Goal: Task Accomplishment & Management: Complete application form

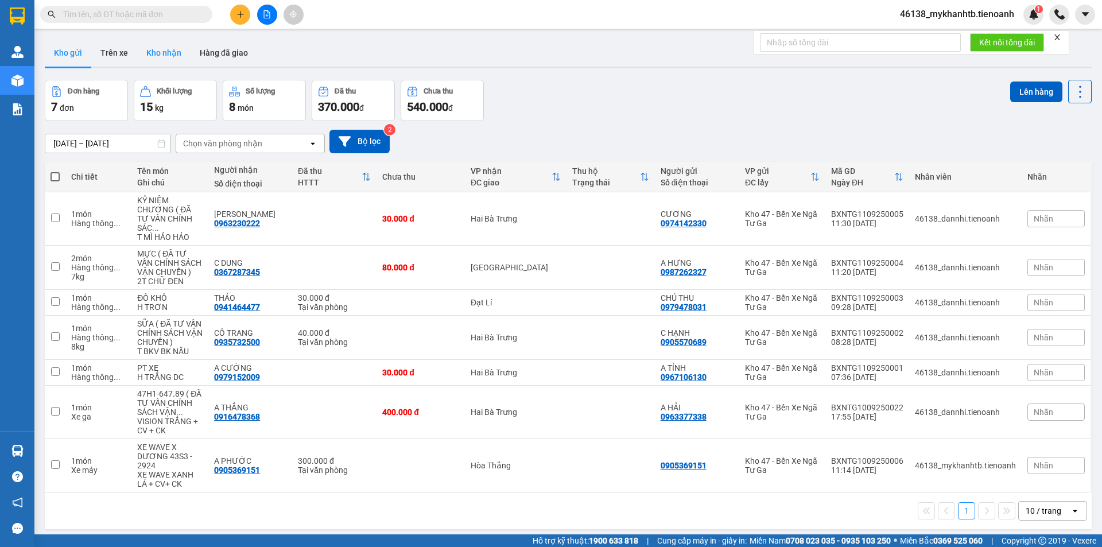
click at [173, 53] on button "Kho nhận" at bounding box center [163, 53] width 53 height 28
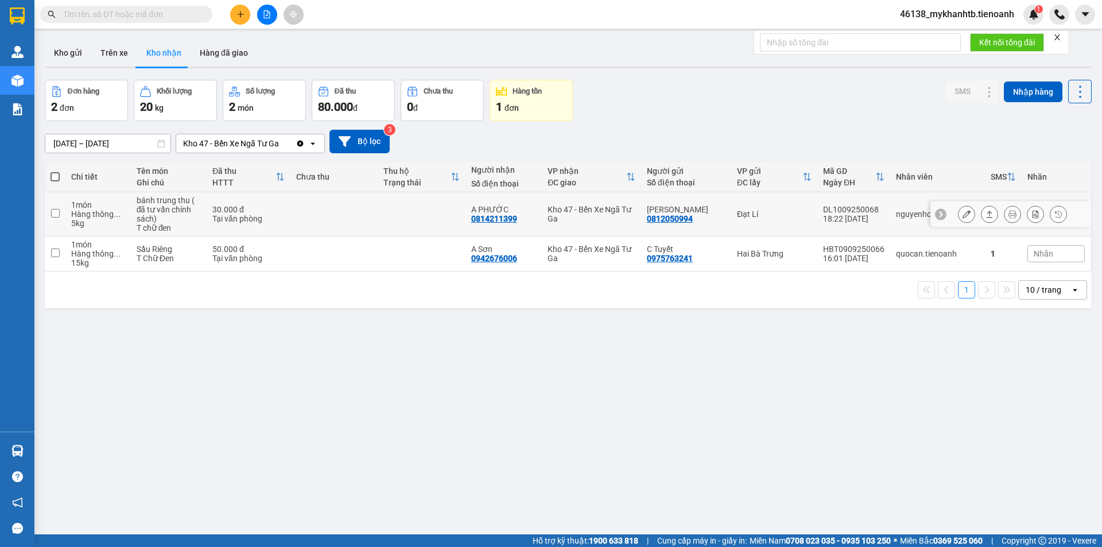
click at [962, 215] on icon at bounding box center [966, 214] width 8 height 8
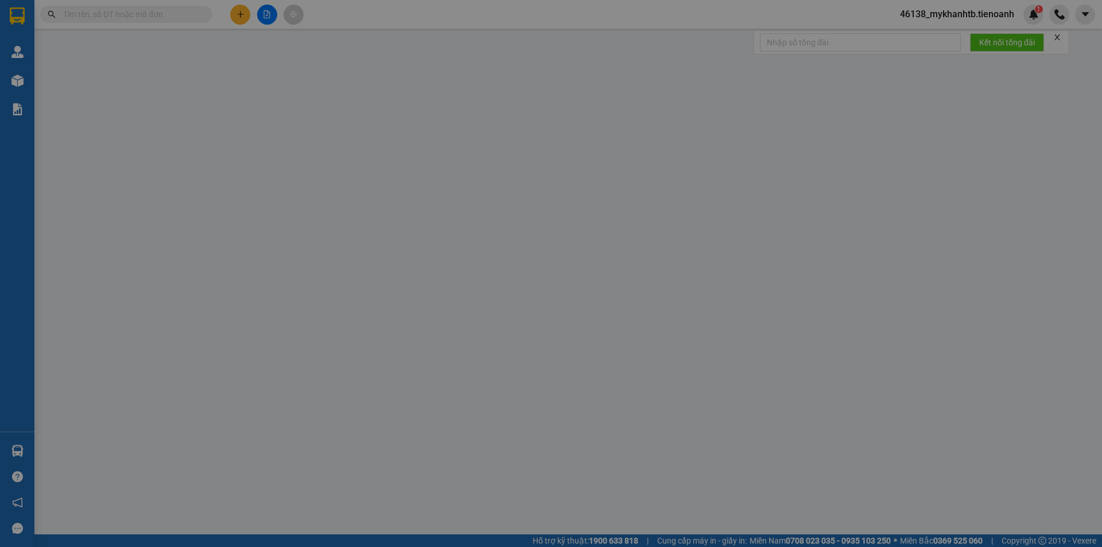
type input "0814211399"
type input "A PHƯỚC"
type input "052171005912"
type input "0812050994"
type input "[PERSON_NAME]"
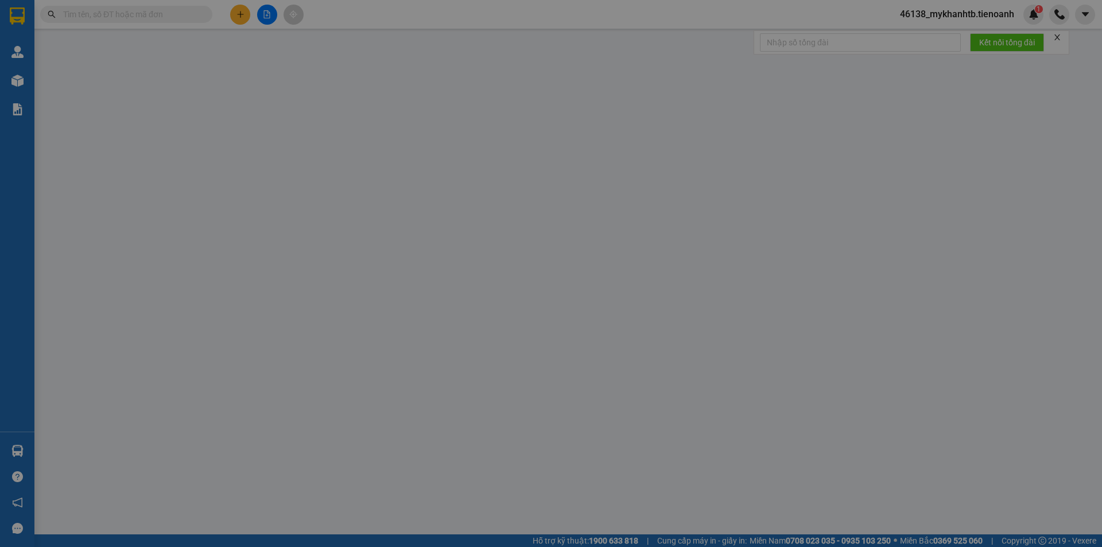
type input "30.000"
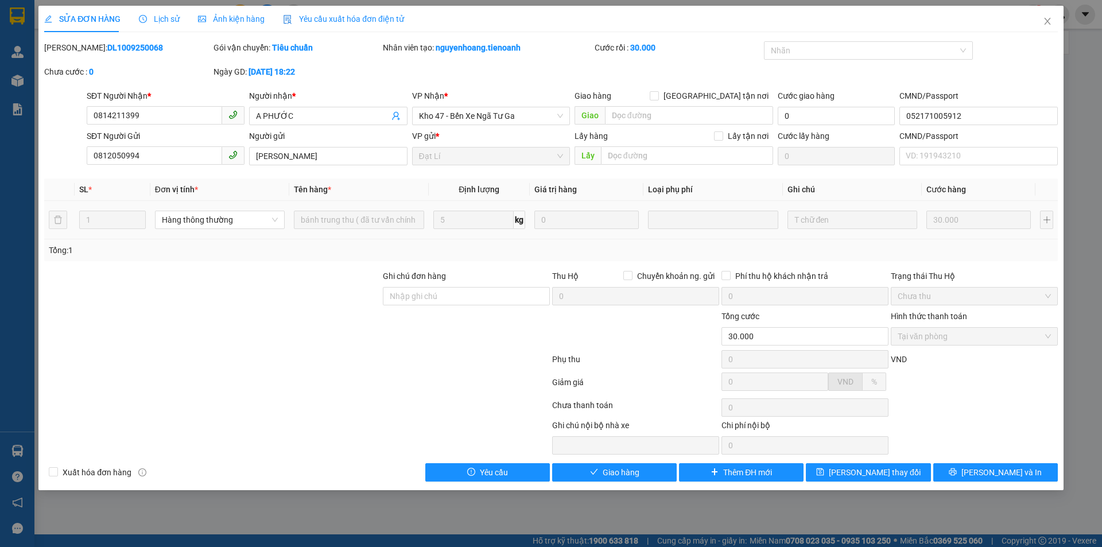
click at [589, 482] on div "SỬA ĐƠN HÀNG Lịch sử Ảnh kiện hàng Yêu cầu xuất hóa đơn điện tử Total Paid Fee …" at bounding box center [550, 248] width 1025 height 484
click at [590, 466] on button "Giao hàng" at bounding box center [614, 472] width 125 height 18
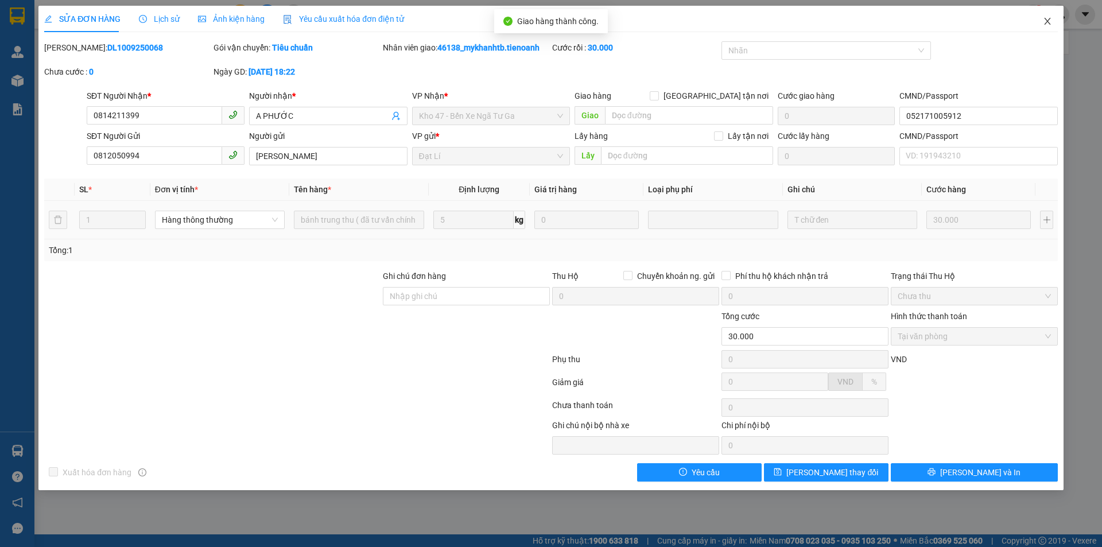
click at [1057, 20] on span "Close" at bounding box center [1047, 22] width 32 height 32
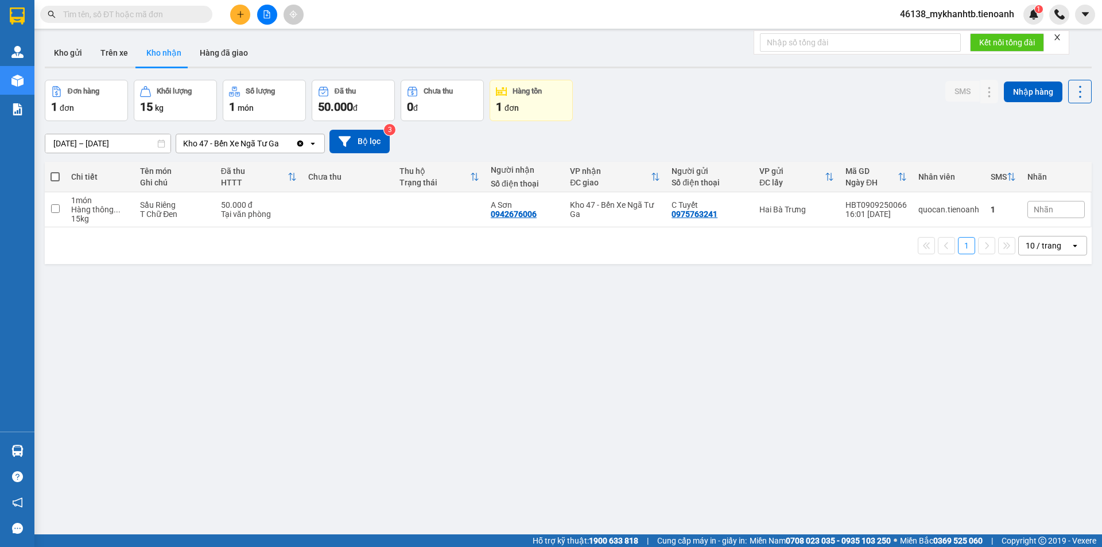
click at [239, 10] on icon "plus" at bounding box center [240, 14] width 8 height 8
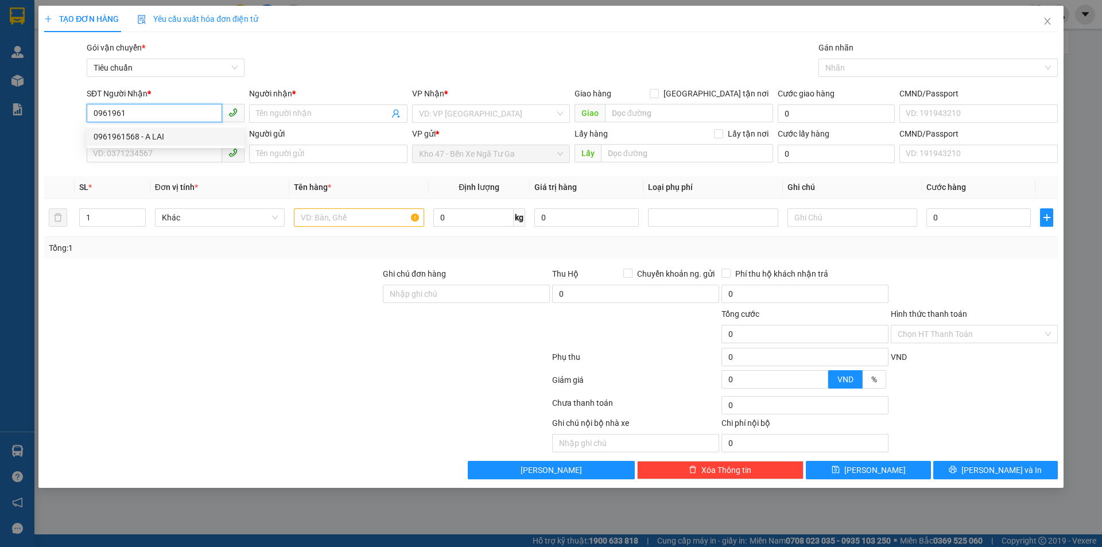
click at [172, 138] on div "0961961568 - A LAI" at bounding box center [166, 136] width 144 height 13
type input "0961961568"
type input "A LAI"
type input "0961961568"
type input "60.000"
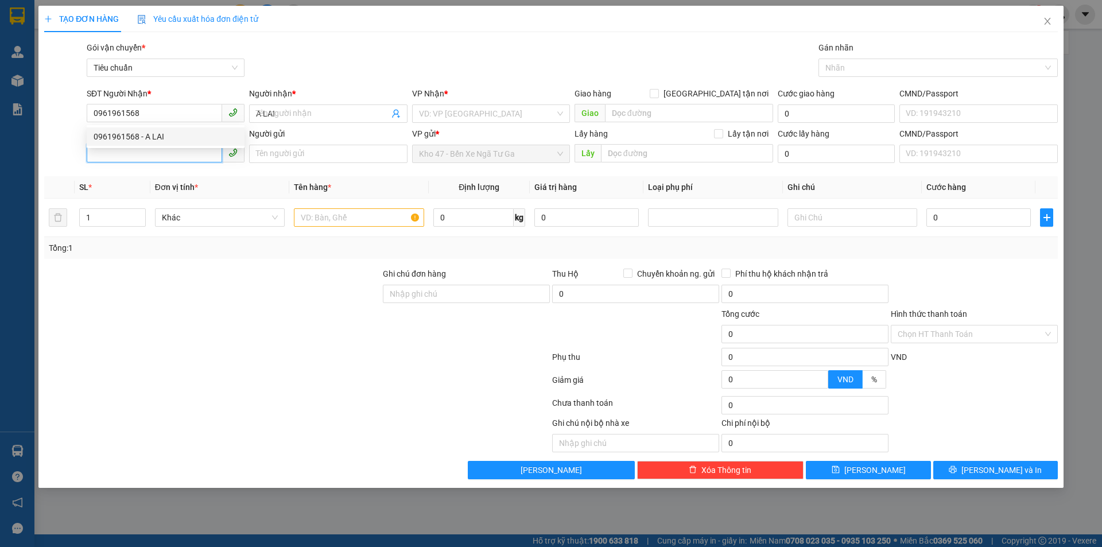
type input "60.000"
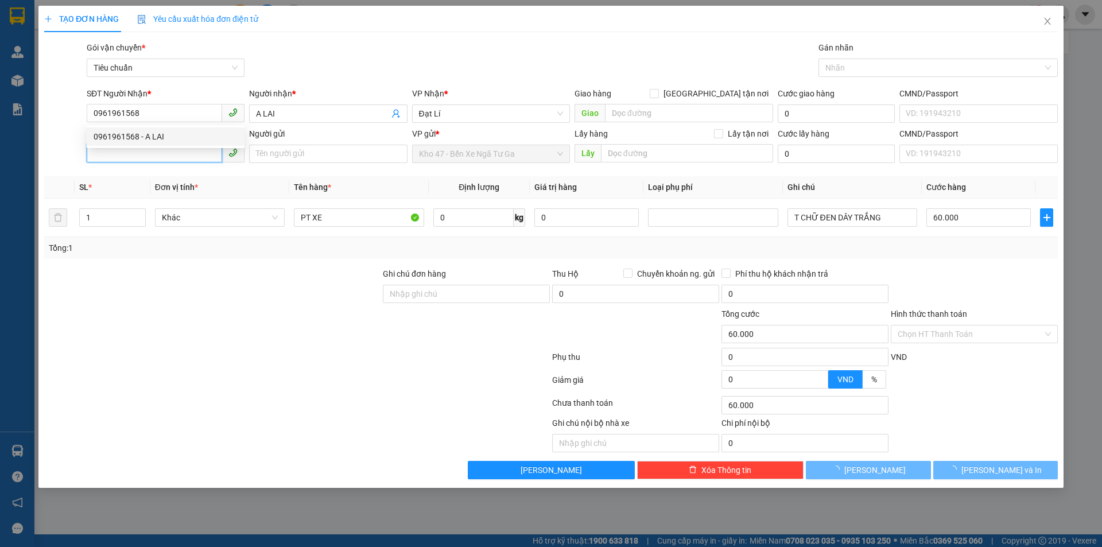
click at [170, 151] on input "SĐT Người Gửi" at bounding box center [154, 153] width 135 height 18
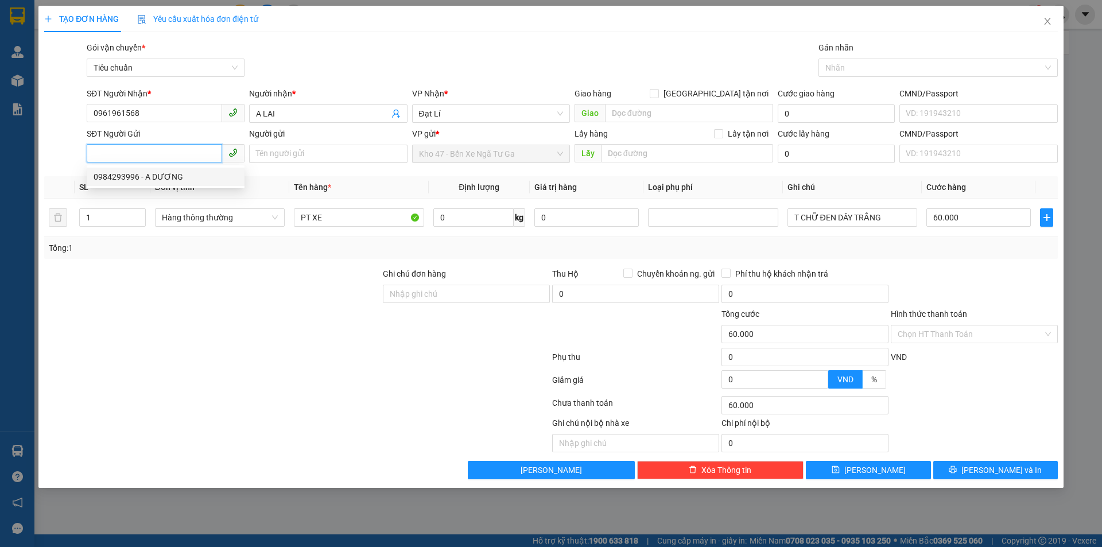
click at [159, 183] on div "0984293996 - A DƯƠNG" at bounding box center [166, 177] width 158 height 18
type input "0984293996"
type input "A DƯƠNG"
click at [498, 215] on input "0" at bounding box center [473, 217] width 80 height 18
type input "30"
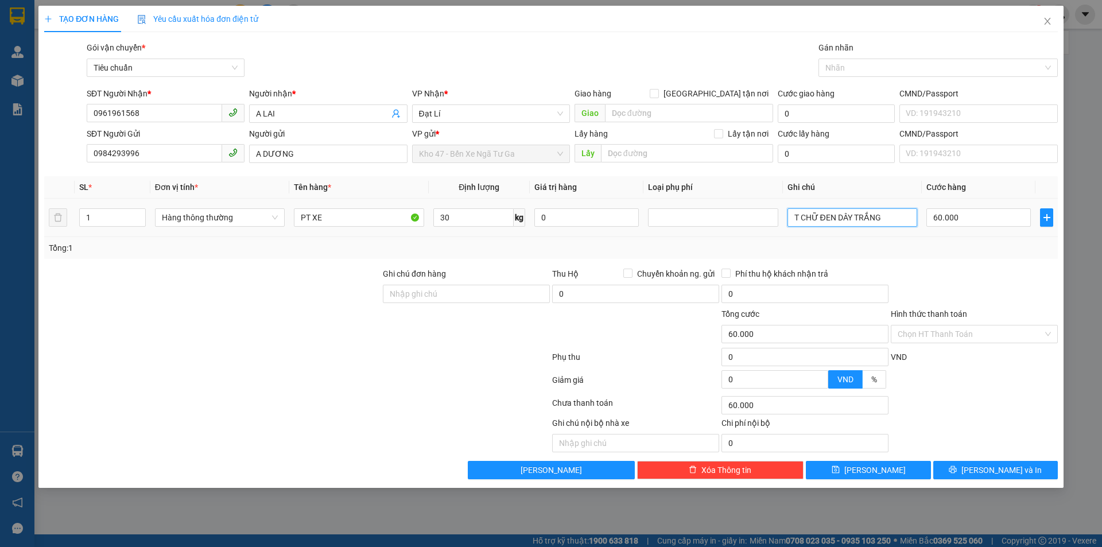
click at [791, 235] on td "T CHỮ ĐEN DÂY TRẮNG" at bounding box center [852, 218] width 139 height 38
type input "65.000"
type input "T TRẮNG BỌC ĐEN BKDV"
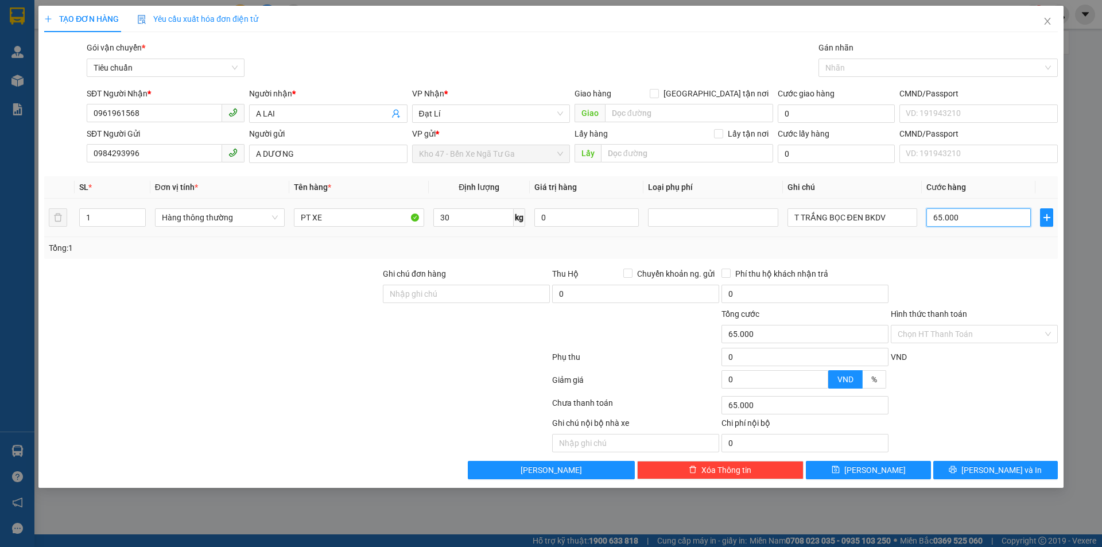
click at [982, 216] on input "65.000" at bounding box center [978, 217] width 104 height 18
type input "7"
type input "70"
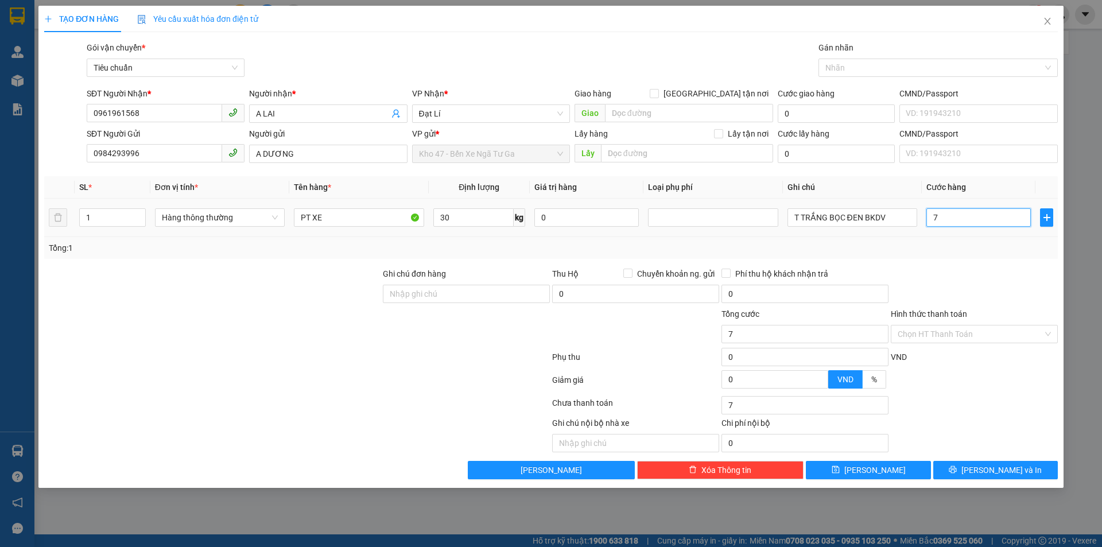
type input "70"
type input "70.000"
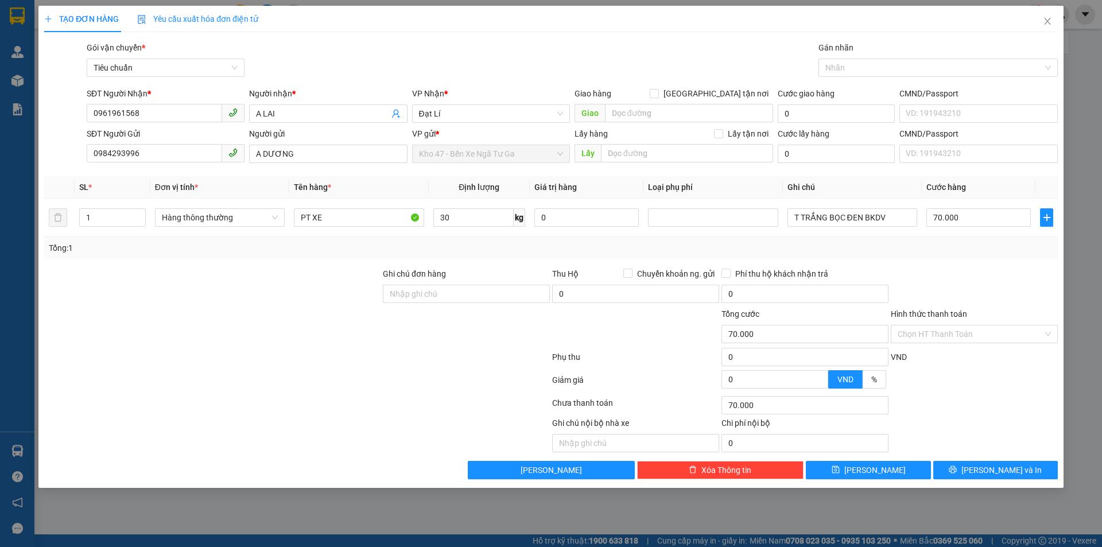
drag, startPoint x: 982, startPoint y: 267, endPoint x: 984, endPoint y: 453, distance: 186.5
click at [987, 312] on div "Transit Pickup Surcharge Ids Transit Deliver Surcharge Ids Transit Deliver Surc…" at bounding box center [550, 260] width 1013 height 438
click at [956, 471] on icon "printer" at bounding box center [952, 469] width 8 height 8
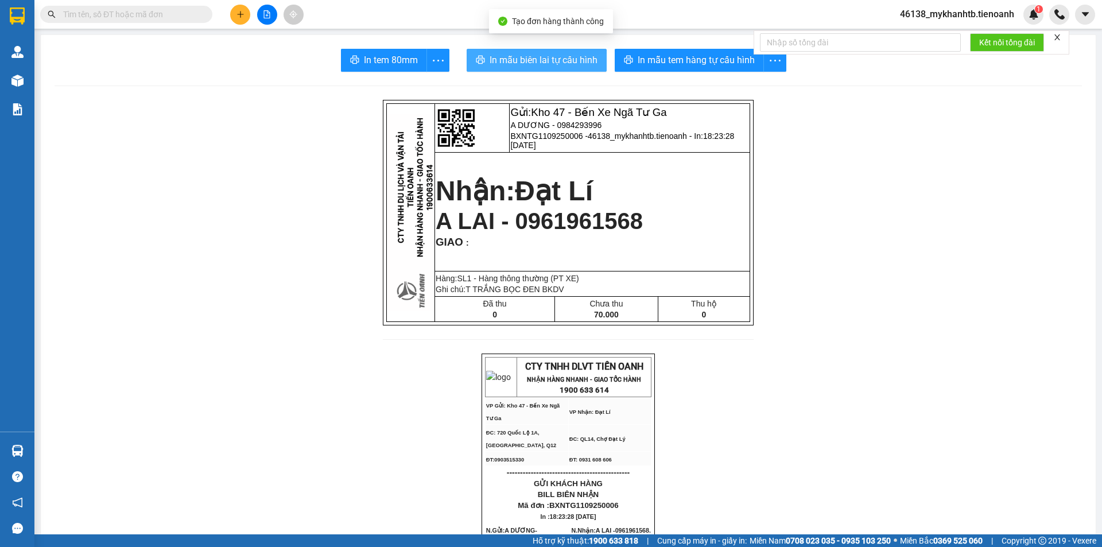
click at [536, 59] on span "In mẫu biên lai tự cấu hình" at bounding box center [543, 60] width 108 height 14
click at [559, 57] on span "In mẫu biên lai tự cấu hình" at bounding box center [543, 60] width 108 height 14
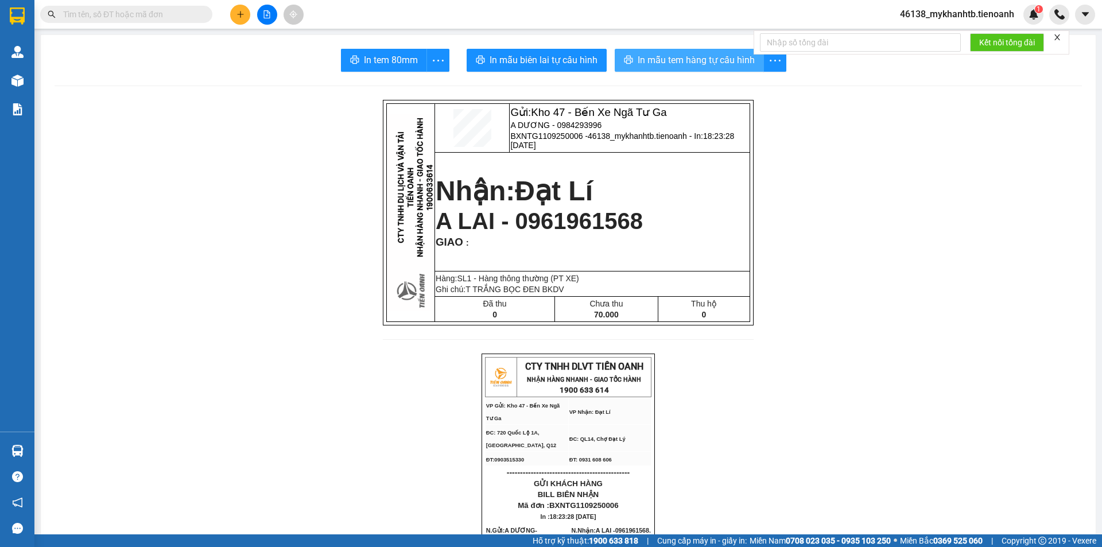
click at [677, 63] on span "In mẫu tem hàng tự cấu hình" at bounding box center [695, 60] width 117 height 14
click at [232, 21] on button at bounding box center [240, 15] width 20 height 20
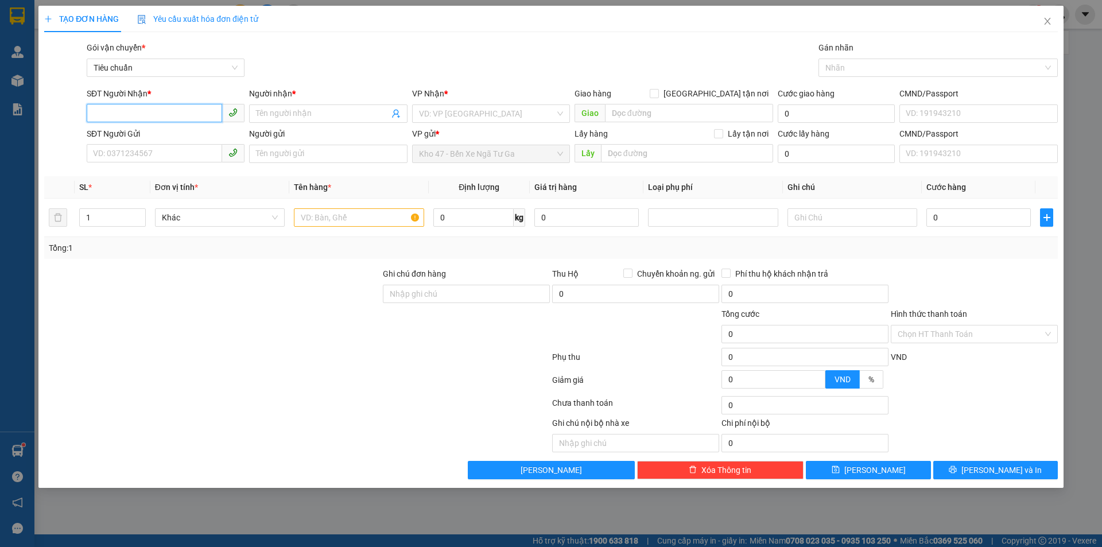
click at [131, 117] on input "SĐT Người Nhận *" at bounding box center [154, 113] width 135 height 18
type input "0967979679"
click at [310, 108] on input "Người nhận *" at bounding box center [322, 113] width 133 height 13
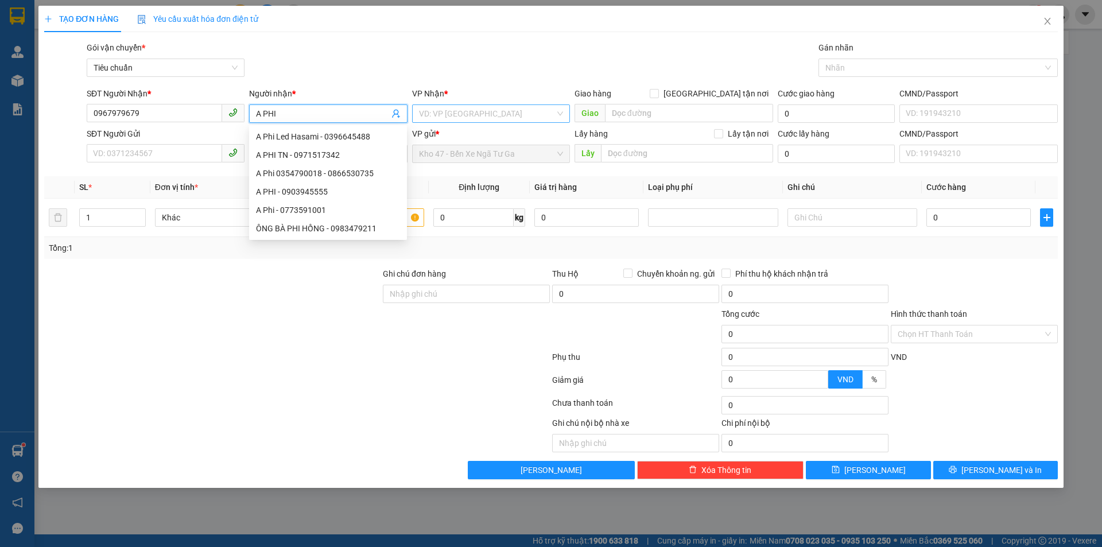
click at [461, 122] on div "VD: VP [GEOGRAPHIC_DATA]" at bounding box center [491, 113] width 158 height 18
type input "A PHI"
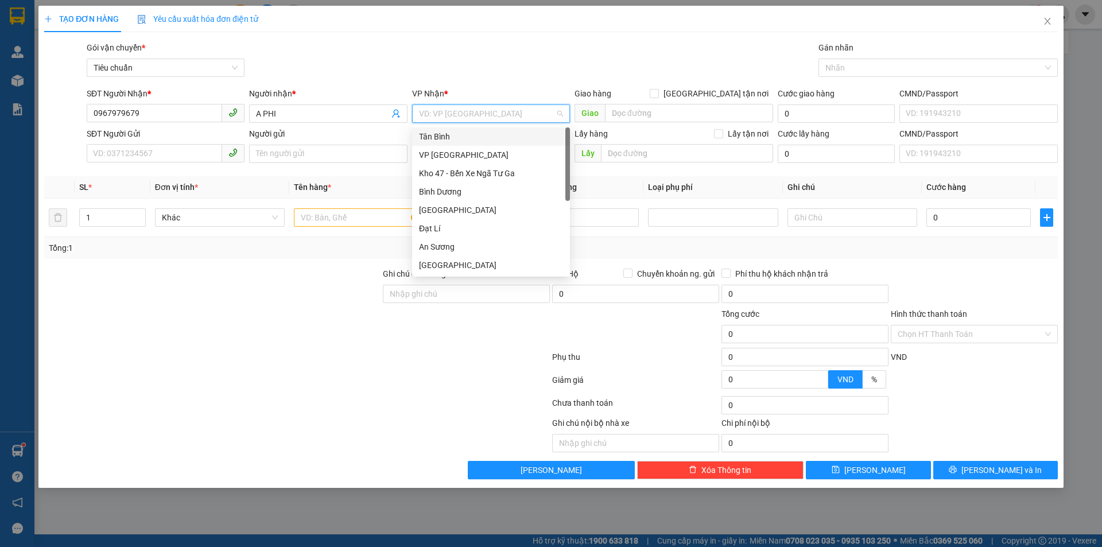
scroll to position [92, 0]
drag, startPoint x: 454, startPoint y: 209, endPoint x: 448, endPoint y: 194, distance: 16.4
click at [451, 205] on div "[PERSON_NAME]" at bounding box center [491, 210] width 144 height 13
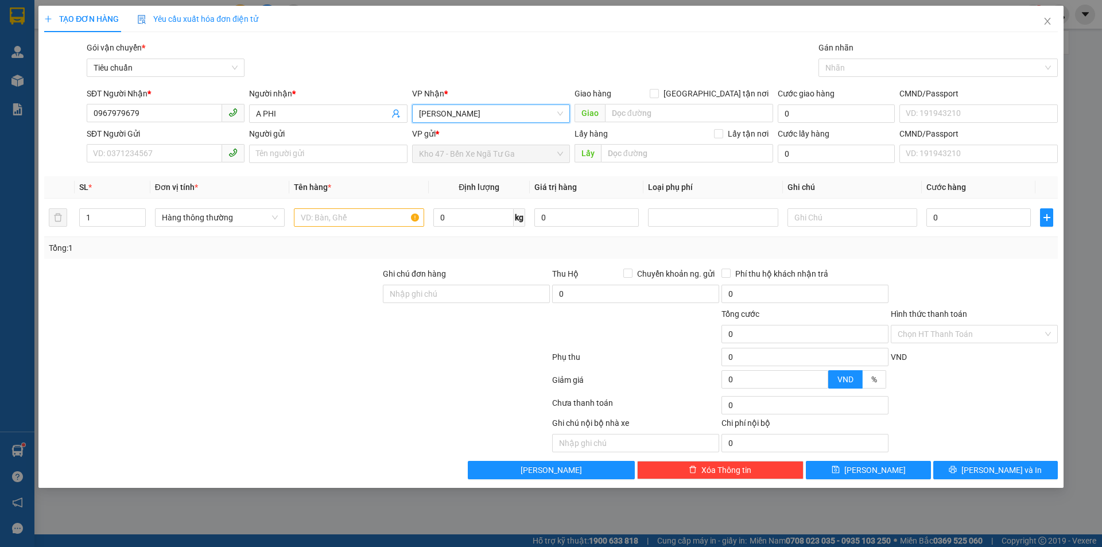
click at [166, 164] on div "SĐT Người Gửi VD: 0371234567" at bounding box center [166, 147] width 158 height 40
click at [164, 159] on input "SĐT Người Gửi" at bounding box center [154, 153] width 135 height 18
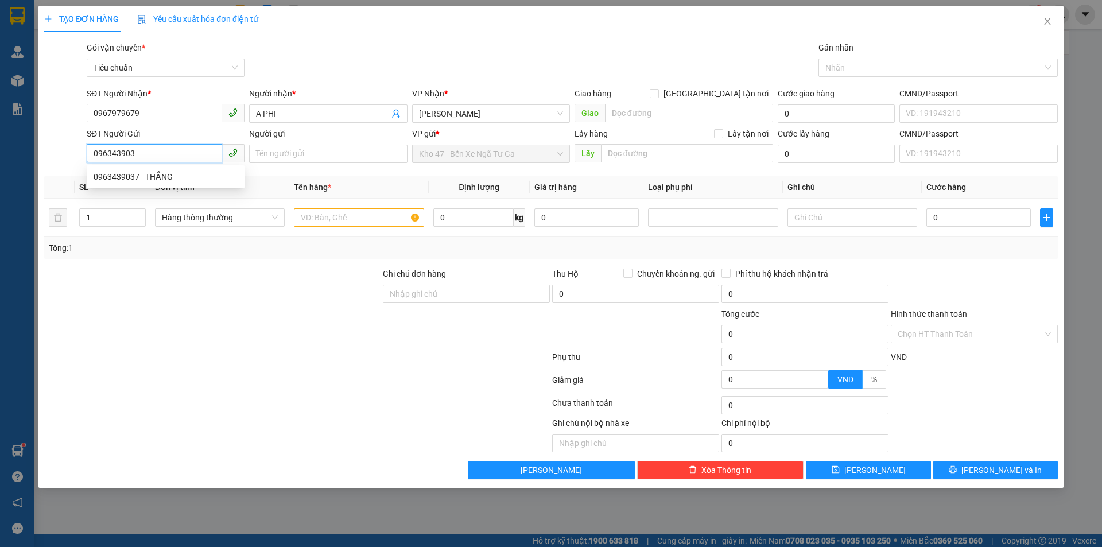
type input "0963439037"
click at [182, 179] on div "0963439037 - THẮNG" at bounding box center [166, 176] width 144 height 13
type input "THẮNG"
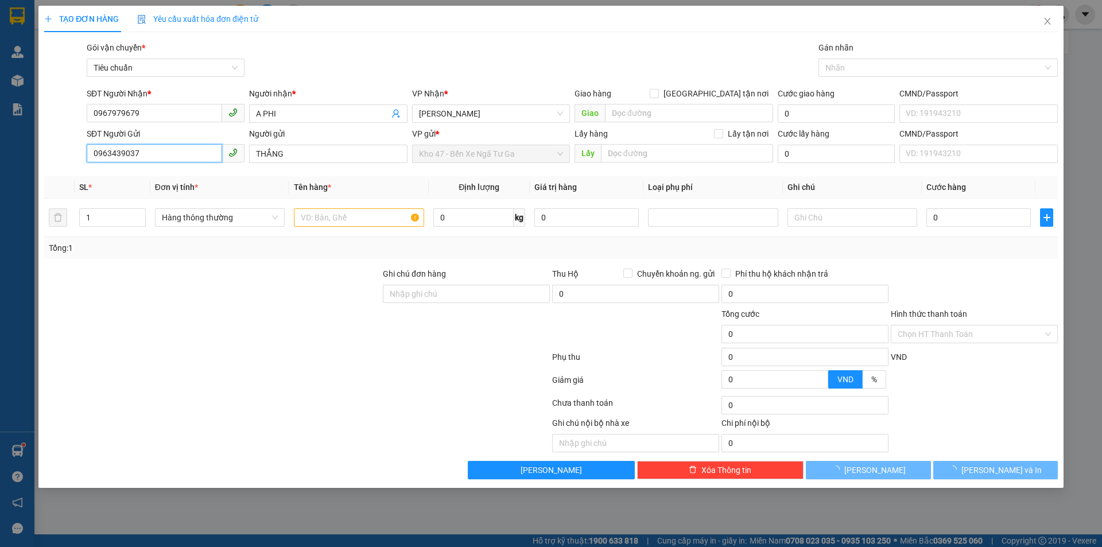
type input "30.000"
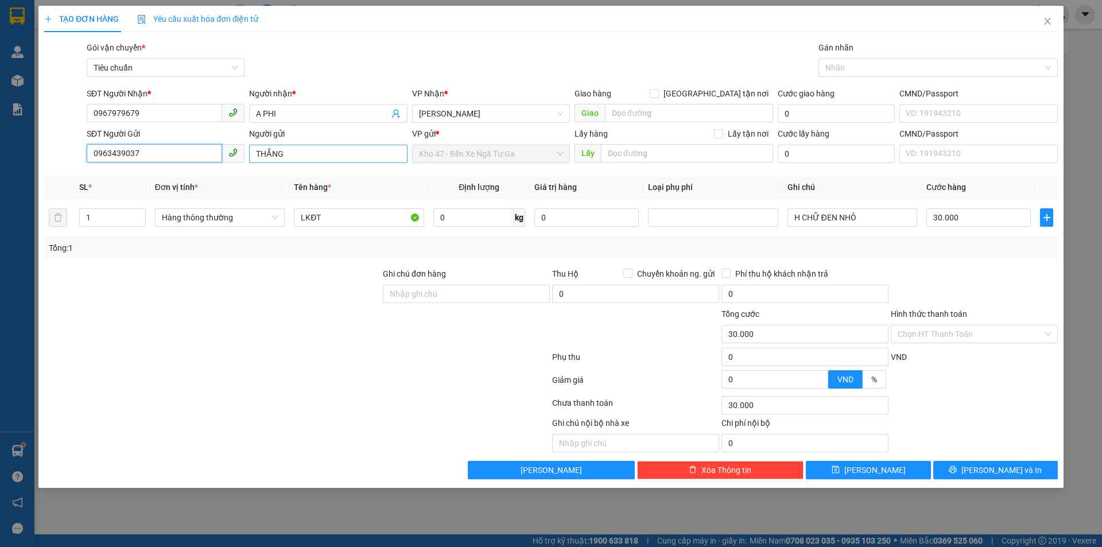
type input "0963439037"
click at [252, 152] on input "THẮNG" at bounding box center [328, 154] width 158 height 18
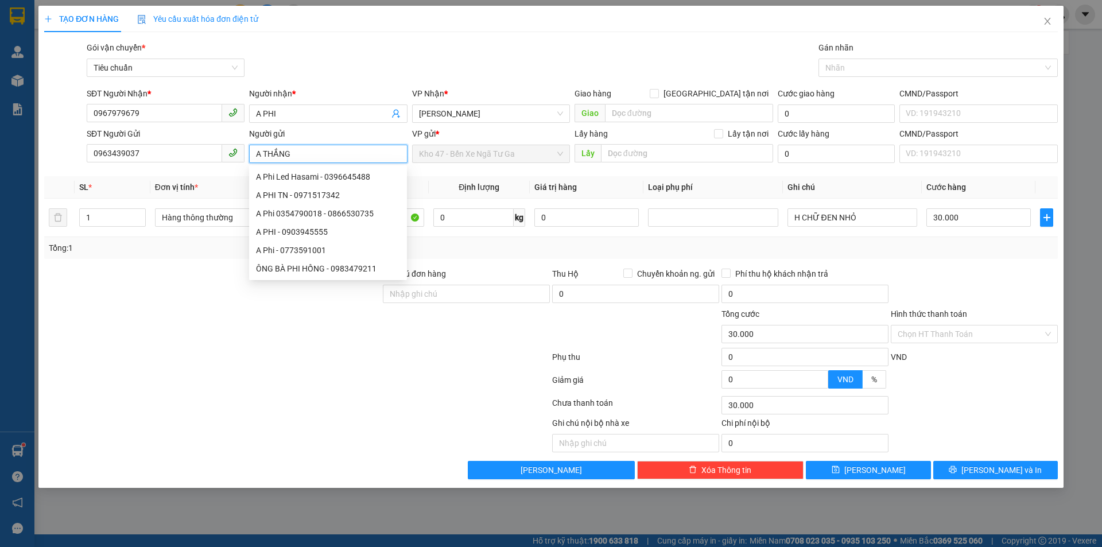
type input "A THẮNG"
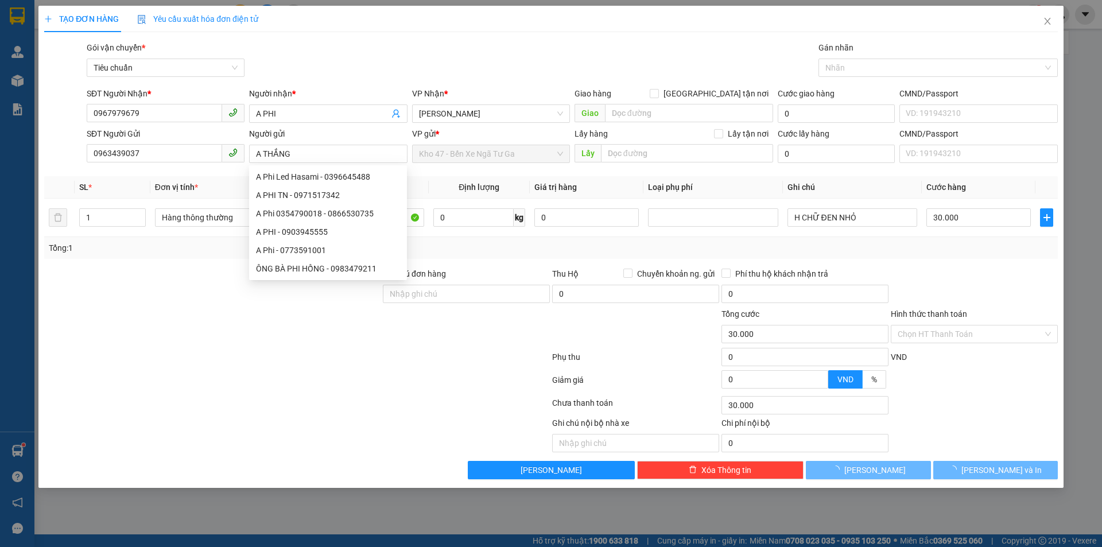
click at [213, 257] on div "Tổng: 1" at bounding box center [550, 248] width 1013 height 22
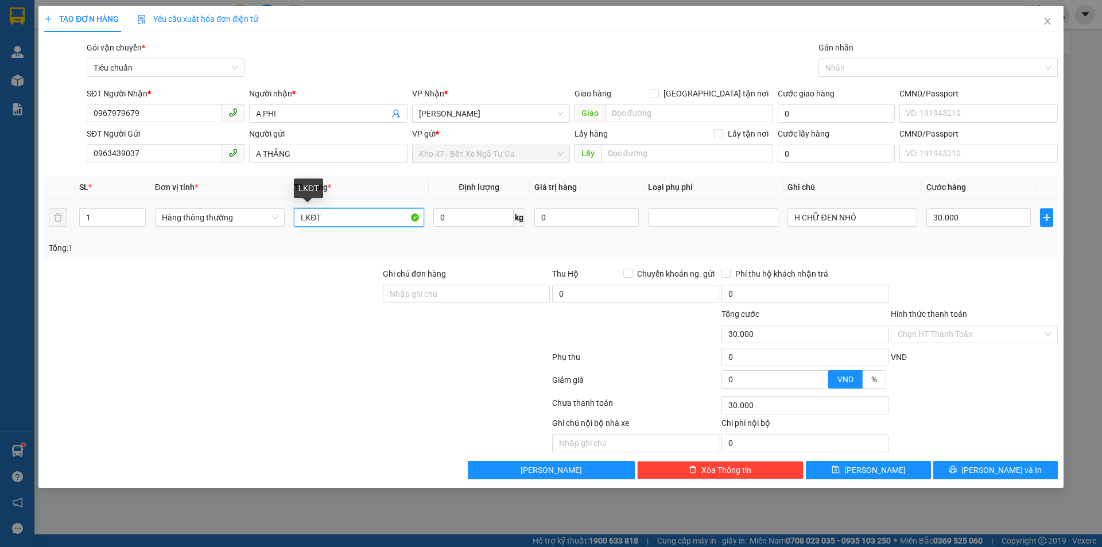
click at [307, 219] on input "LKĐT" at bounding box center [359, 217] width 130 height 18
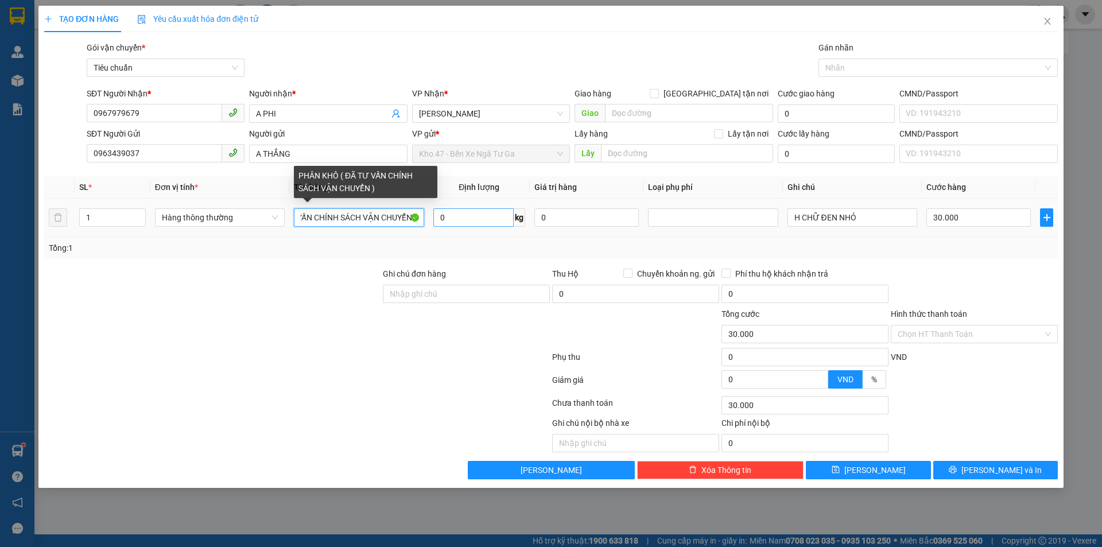
type input "PHÂN KHÔ ( ĐÃ TƯ VẤN CHÍNH SÁCH VẬN CHUYỂN )"
click at [448, 220] on input "0" at bounding box center [473, 217] width 80 height 18
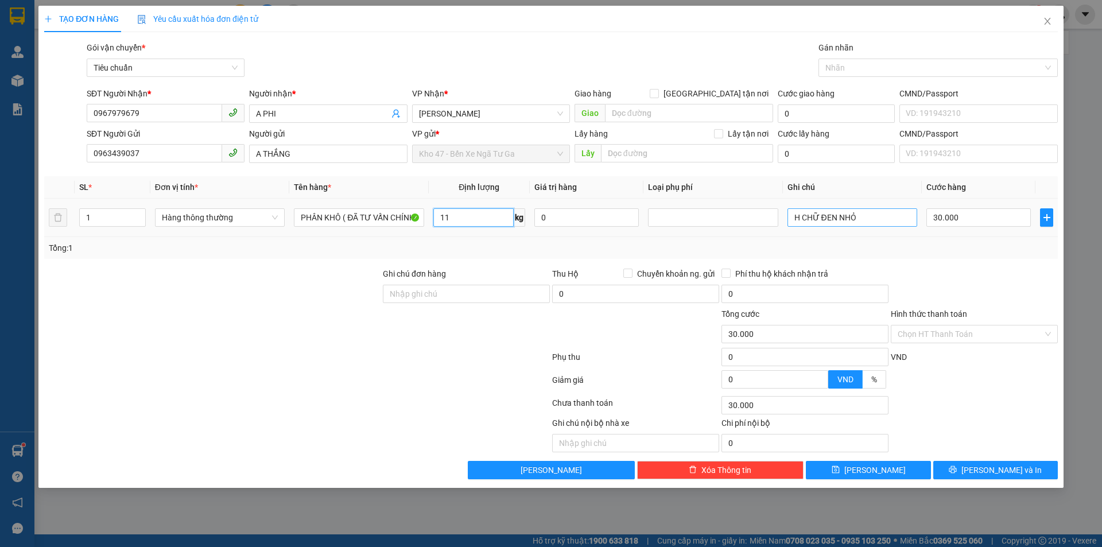
type input "11"
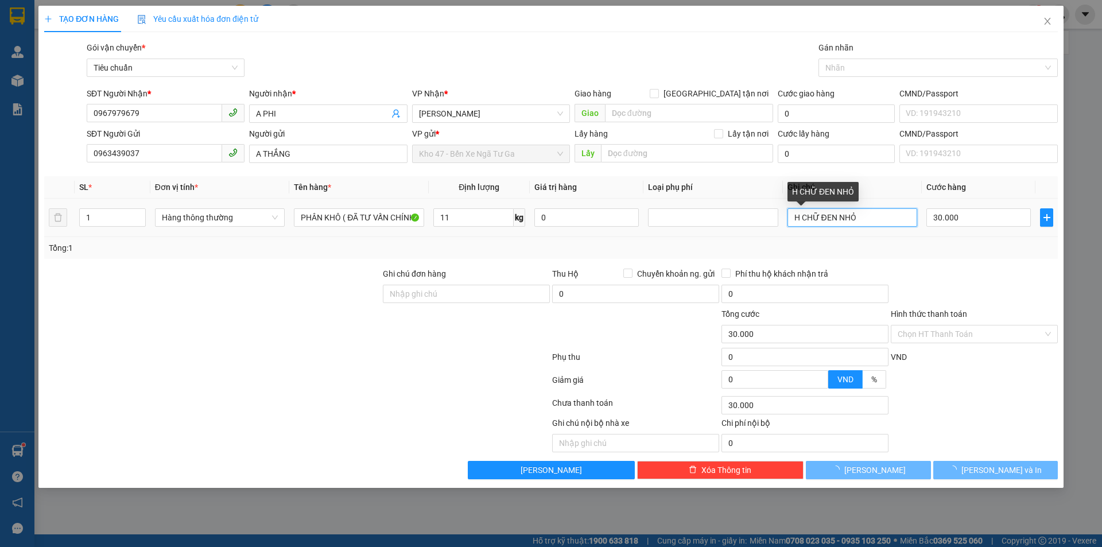
type input "50.000"
drag, startPoint x: 834, startPoint y: 215, endPoint x: 796, endPoint y: 213, distance: 37.3
click at [796, 213] on input "H CHỮ ĐEN NHỎ" at bounding box center [852, 217] width 130 height 18
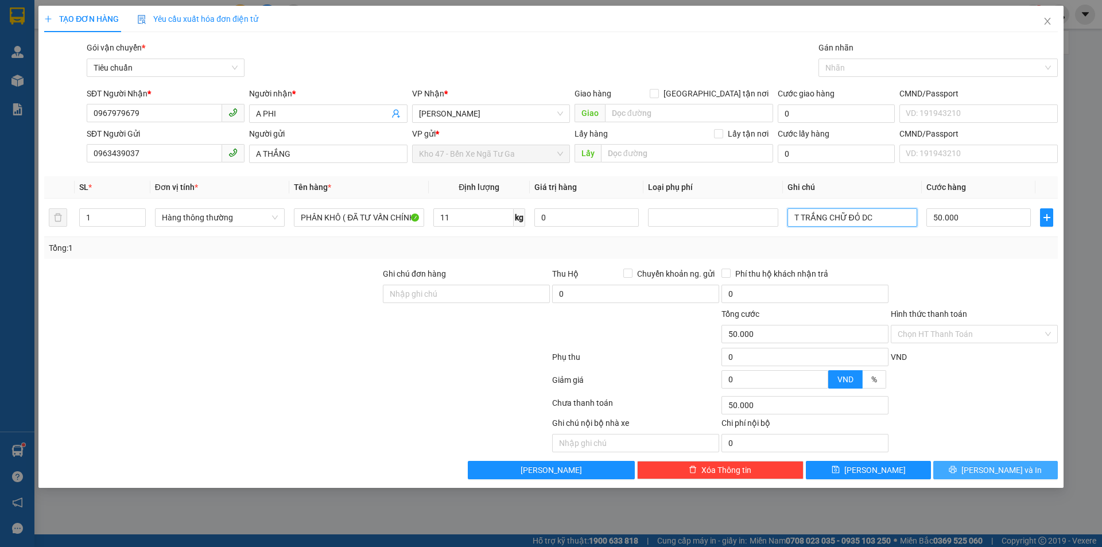
type input "T TRẮNG CHỮ ĐỎ DC"
drag, startPoint x: 995, startPoint y: 469, endPoint x: 999, endPoint y: 461, distance: 9.3
click at [992, 469] on span "[PERSON_NAME] và In" at bounding box center [1001, 470] width 80 height 13
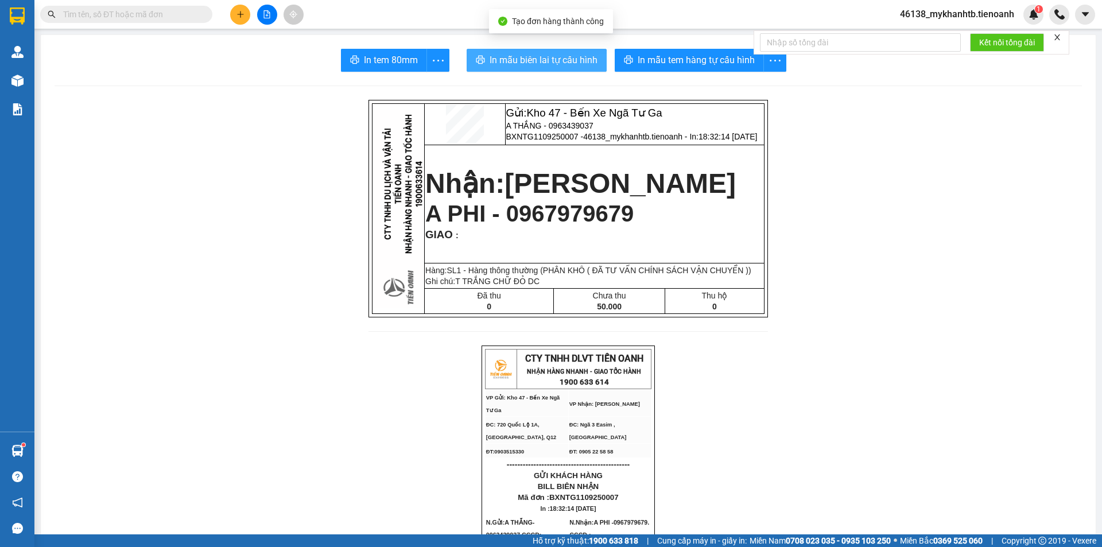
drag, startPoint x: 499, startPoint y: 64, endPoint x: 472, endPoint y: 83, distance: 32.9
click at [499, 64] on span "In mẫu biên lai tự cấu hình" at bounding box center [543, 60] width 108 height 14
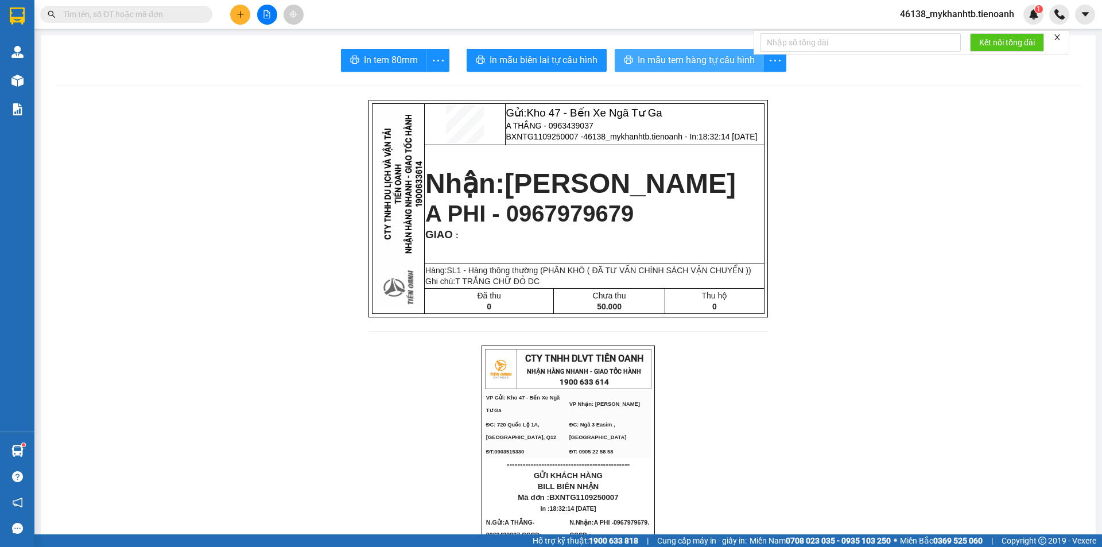
click at [639, 62] on span "In mẫu tem hàng tự cấu hình" at bounding box center [695, 60] width 117 height 14
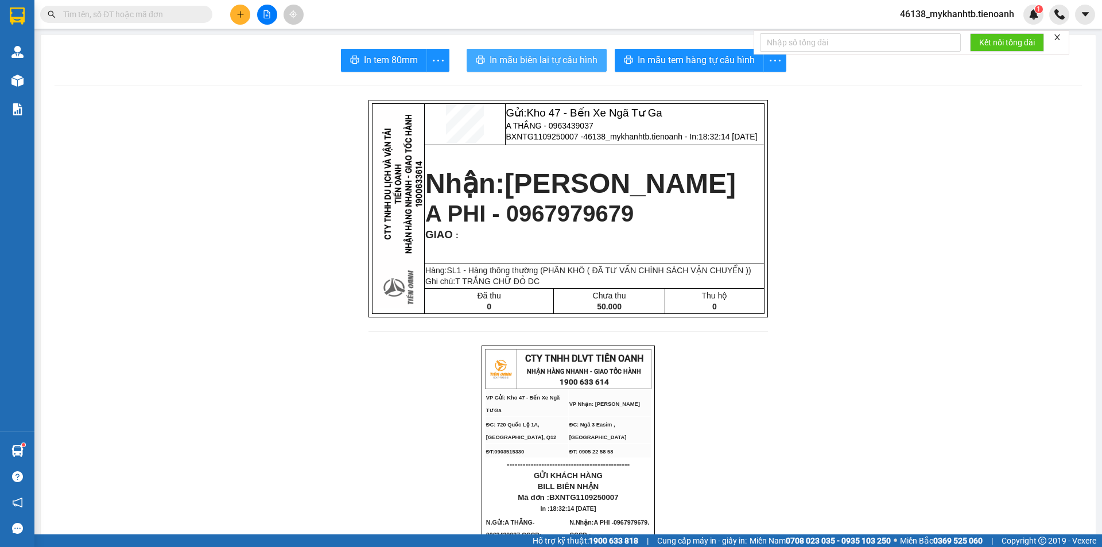
click at [501, 60] on span "In mẫu biên lai tự cấu hình" at bounding box center [543, 60] width 108 height 14
click at [565, 226] on span "A PHI - 0967979679" at bounding box center [529, 213] width 208 height 25
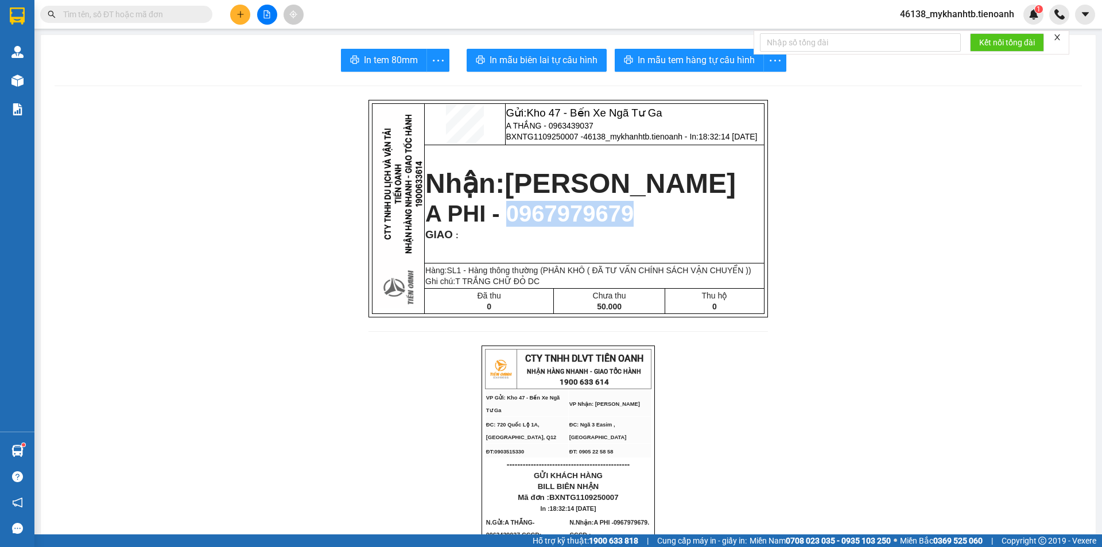
click at [565, 226] on span "A PHI - 0967979679" at bounding box center [529, 213] width 208 height 25
copy span "0967979679"
click at [152, 14] on input "text" at bounding box center [130, 14] width 135 height 13
paste input "0967979679"
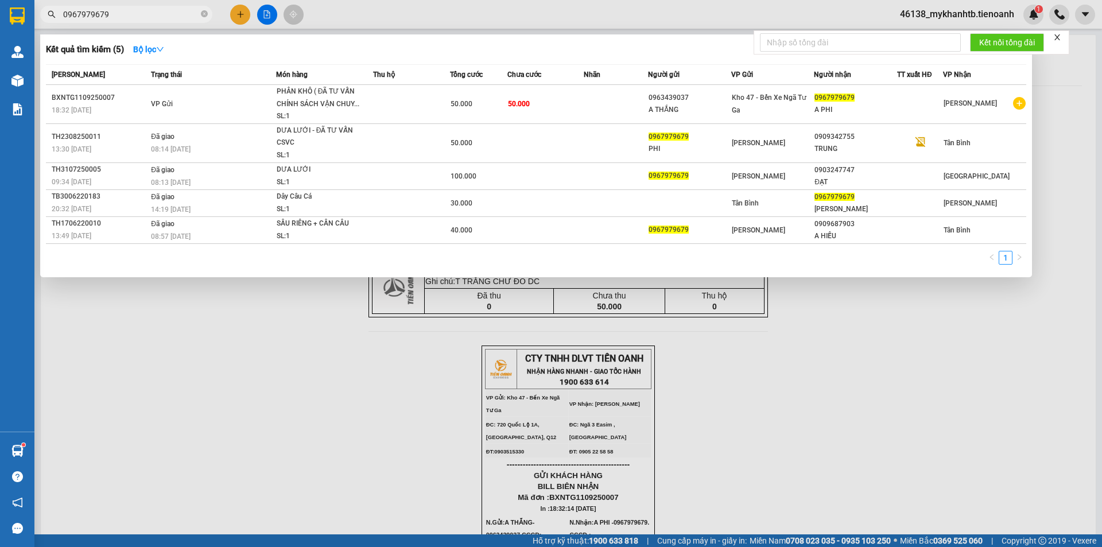
type input "0967979679"
click at [238, 19] on div at bounding box center [551, 273] width 1102 height 547
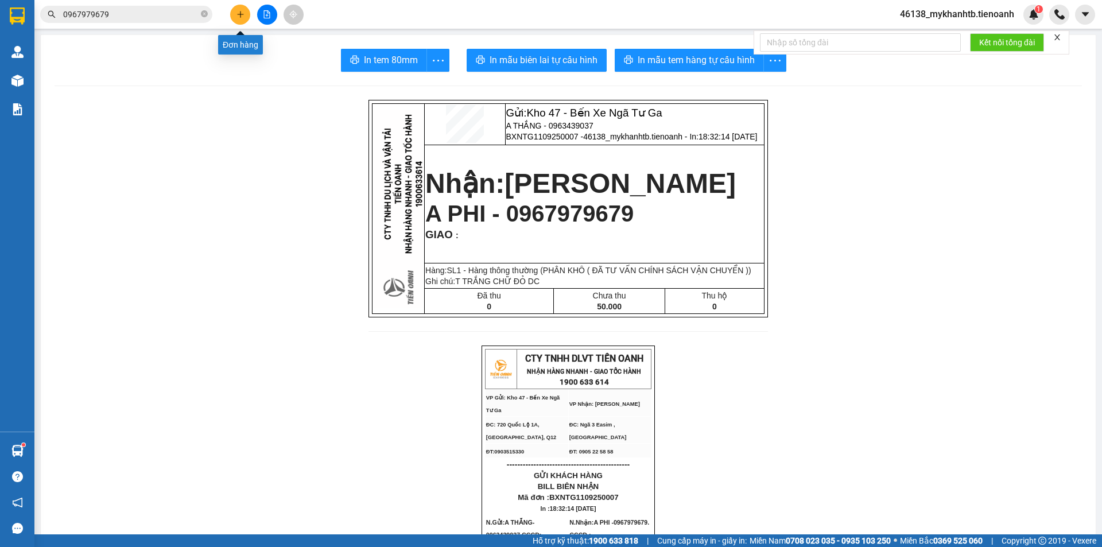
click at [238, 19] on button at bounding box center [240, 15] width 20 height 20
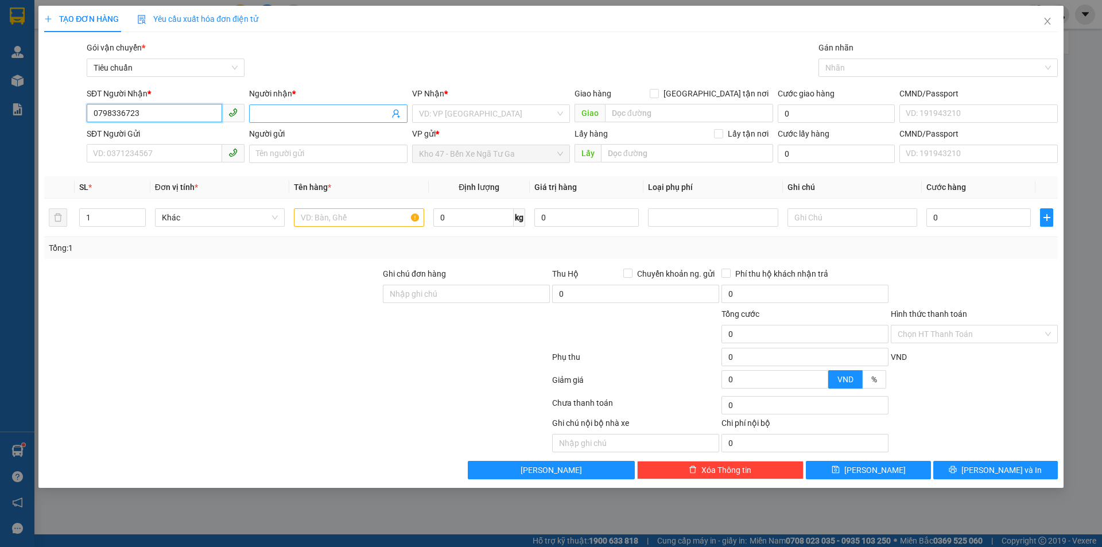
type input "0798336723"
click at [325, 108] on input "Người nhận *" at bounding box center [322, 113] width 133 height 13
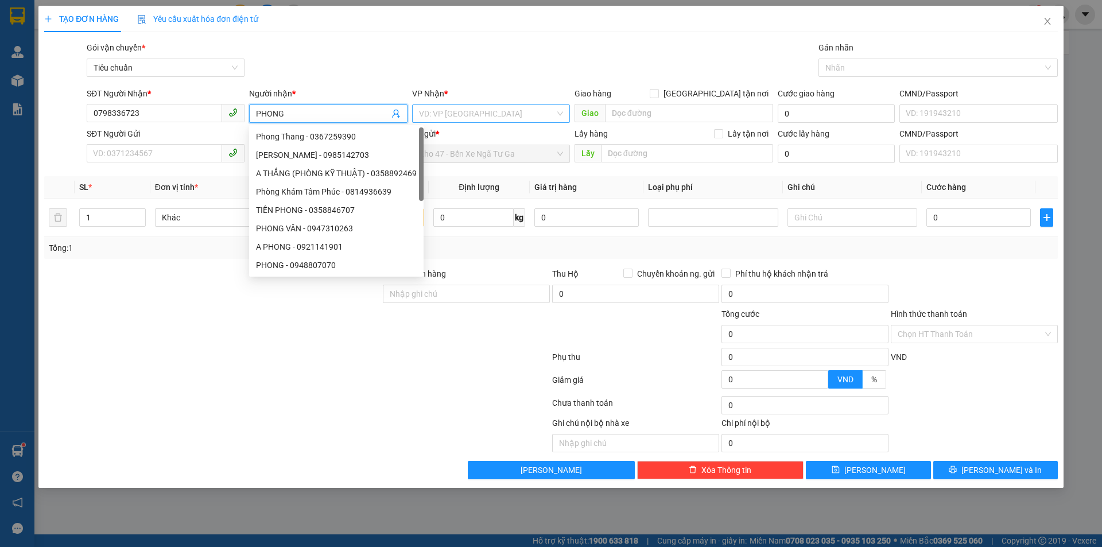
type input "PHONG"
click at [464, 122] on input "search" at bounding box center [487, 113] width 136 height 17
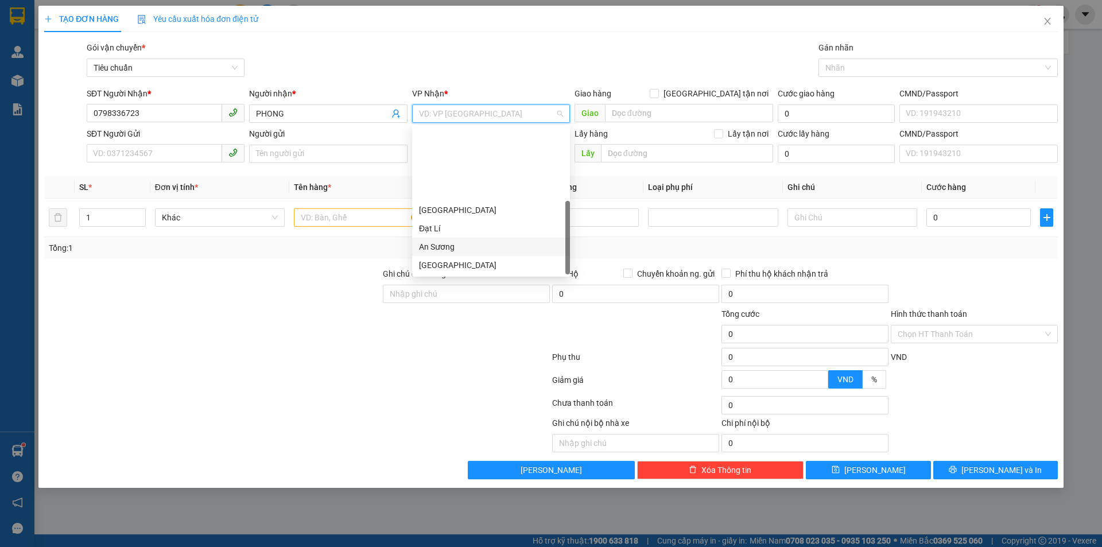
scroll to position [92, 0]
click at [465, 192] on div "Hai Bà Trưng" at bounding box center [491, 191] width 144 height 13
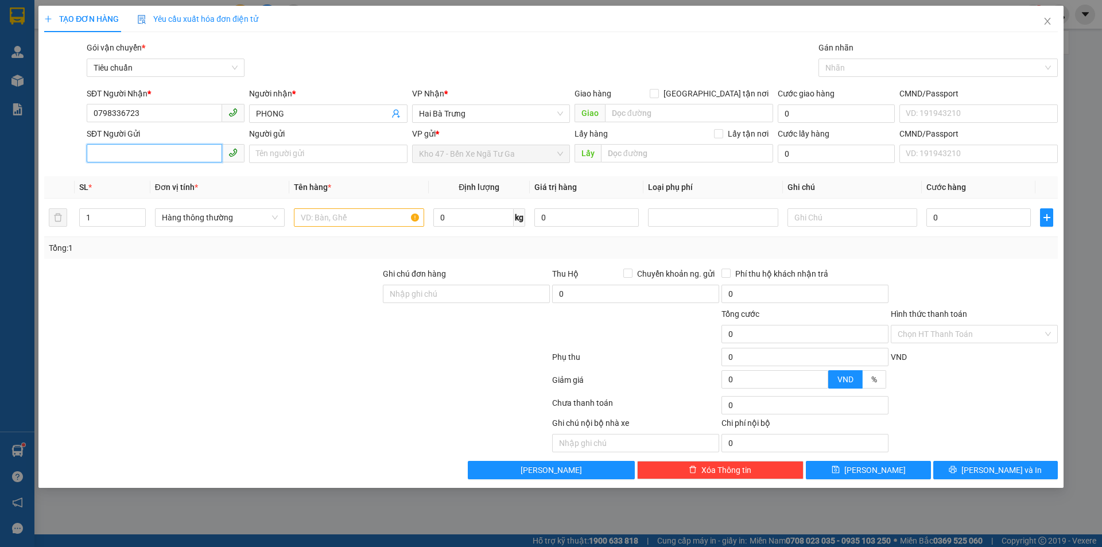
drag, startPoint x: 198, startPoint y: 158, endPoint x: 192, endPoint y: 158, distance: 6.3
click at [197, 158] on input "SĐT Người Gửi" at bounding box center [154, 153] width 135 height 18
type input "0935103250"
click at [290, 153] on input "Người gửi" at bounding box center [328, 154] width 158 height 18
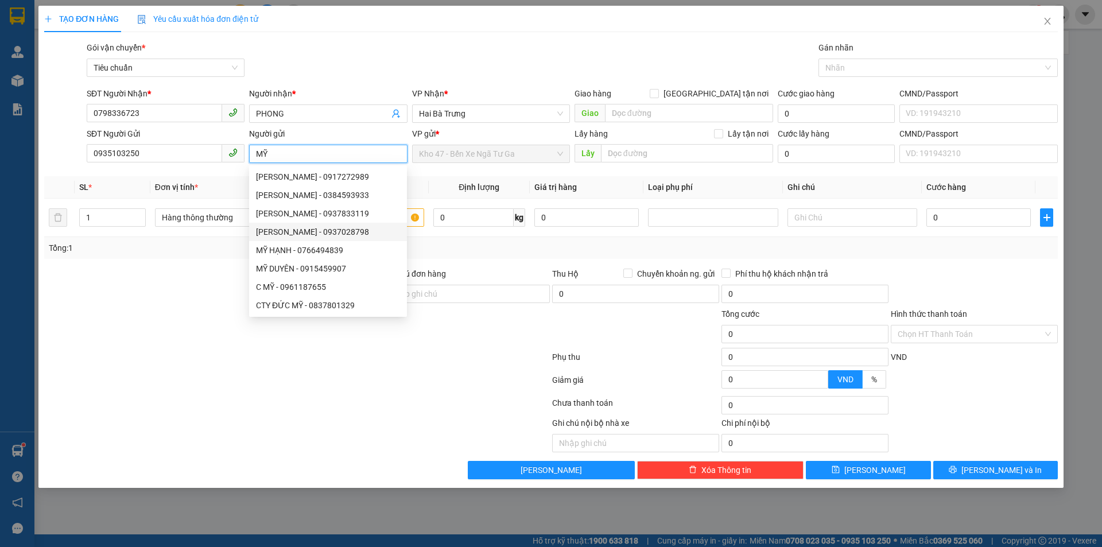
type input "MỸ"
click at [207, 343] on div at bounding box center [212, 328] width 339 height 40
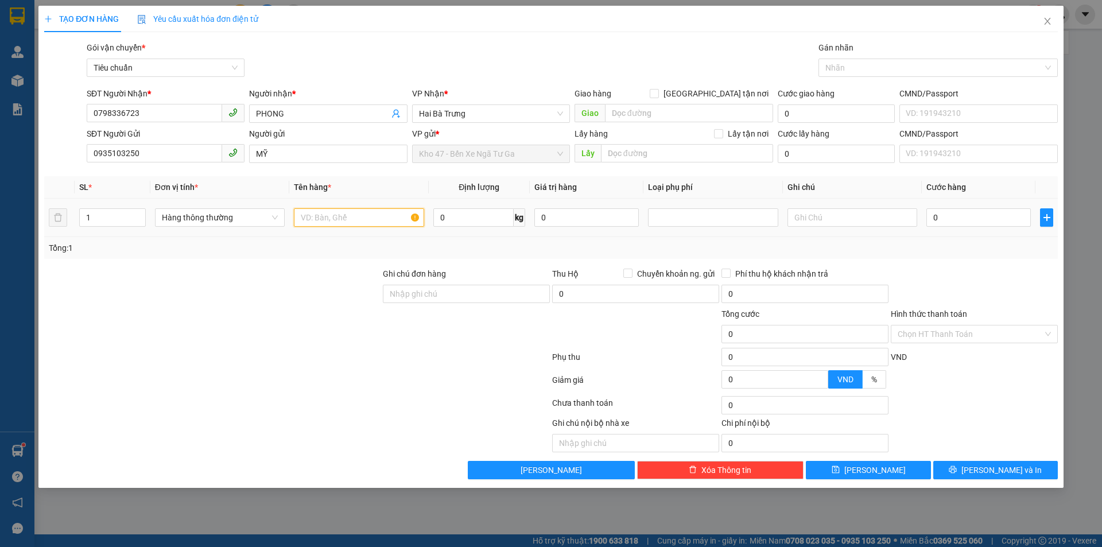
click at [340, 217] on input "text" at bounding box center [359, 217] width 130 height 18
type input "GIẤY IN ( ĐÃ TƯ VẤN CHÍNH SÁCH VẬN CHUYỂN )"
click at [506, 216] on input "0" at bounding box center [473, 217] width 80 height 18
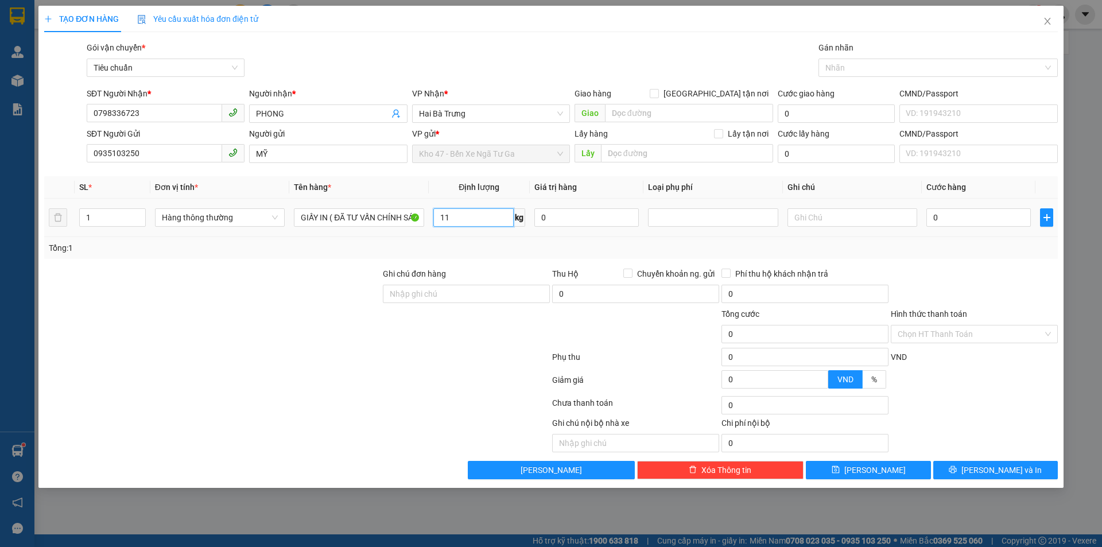
type input "11"
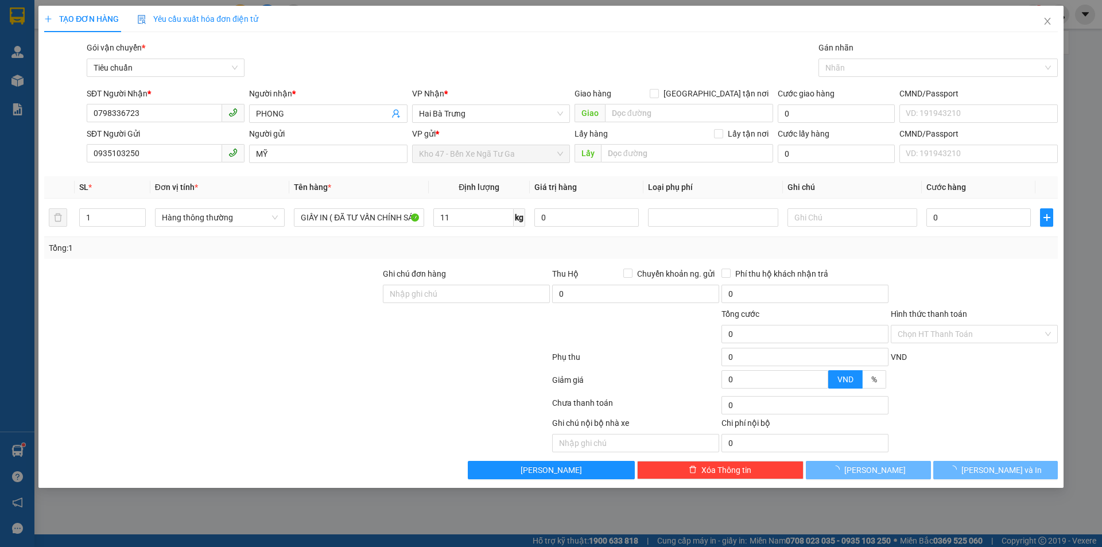
drag, startPoint x: 551, startPoint y: 283, endPoint x: 517, endPoint y: 258, distance: 42.2
click at [551, 283] on div "Thu Hộ Chuyển khoản ng. gửi 0" at bounding box center [635, 287] width 169 height 40
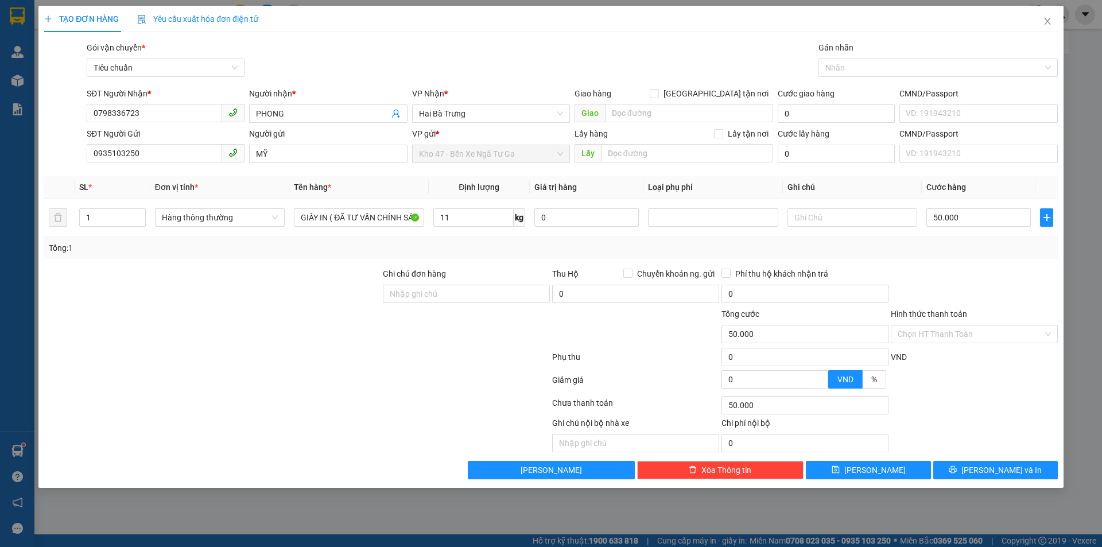
type input "50.000"
click at [811, 219] on input "text" at bounding box center [852, 217] width 130 height 18
click at [799, 217] on input "T BBC" at bounding box center [852, 217] width 130 height 18
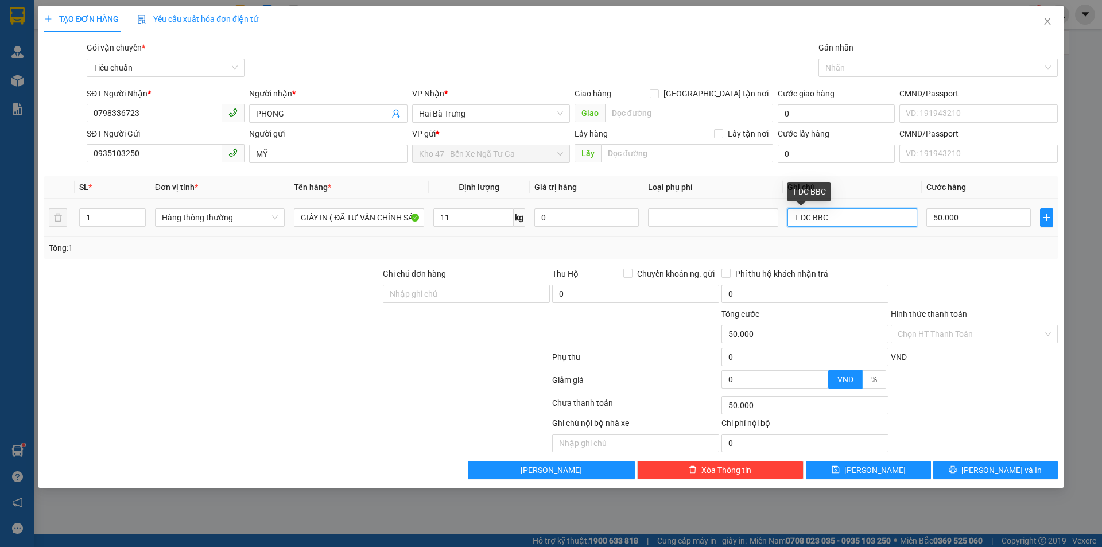
type input "T DC BBC"
click at [857, 244] on div "Tổng: 1" at bounding box center [551, 248] width 1004 height 13
click at [947, 224] on input "50.000" at bounding box center [978, 217] width 104 height 18
type input "4"
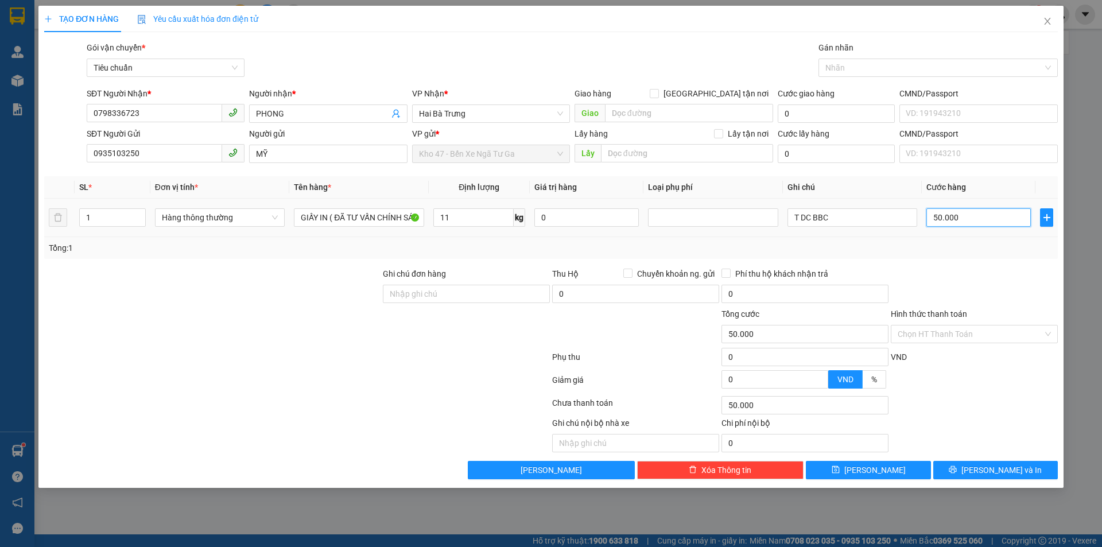
type input "4"
type input "40"
type input "40.000"
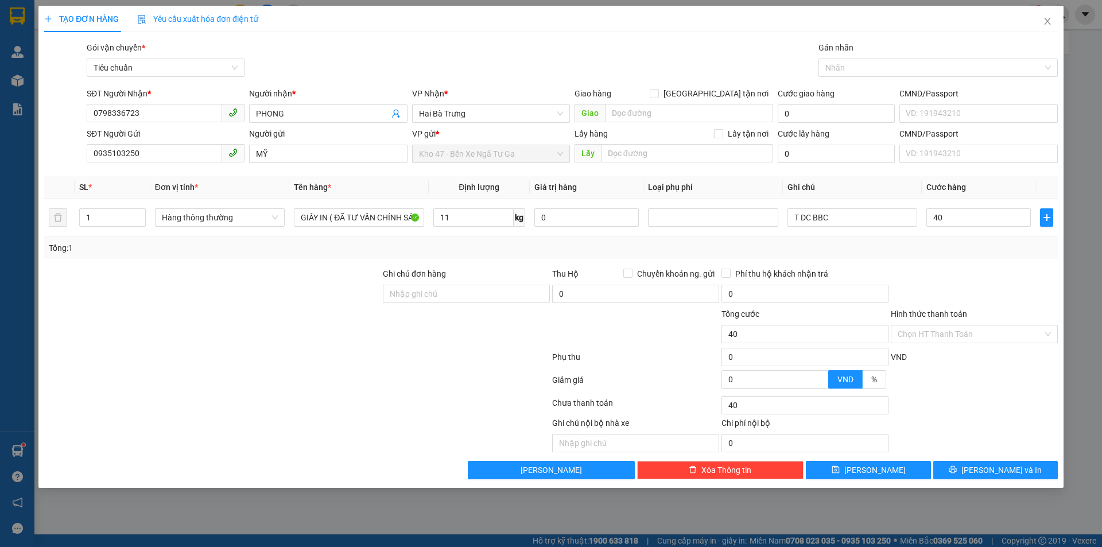
type input "40.000"
drag, startPoint x: 946, startPoint y: 259, endPoint x: 956, endPoint y: 282, distance: 25.2
click at [951, 270] on div "Transit Pickup Surcharge Ids Transit Deliver Surcharge Ids Transit Deliver Surc…" at bounding box center [550, 260] width 1013 height 438
click at [956, 468] on icon "printer" at bounding box center [952, 469] width 7 height 7
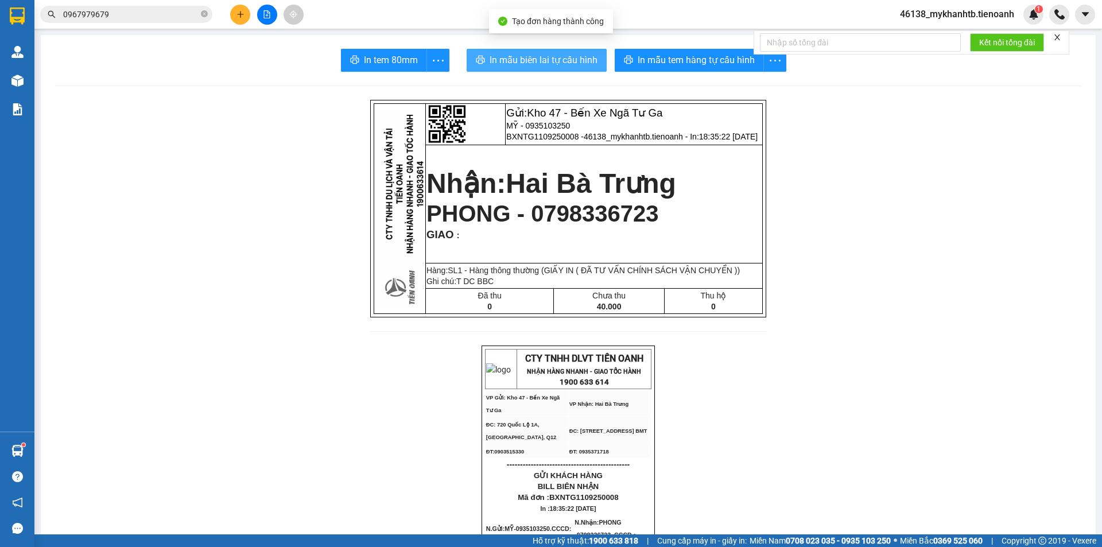
click at [576, 58] on span "In mẫu biên lai tự cấu hình" at bounding box center [543, 60] width 108 height 14
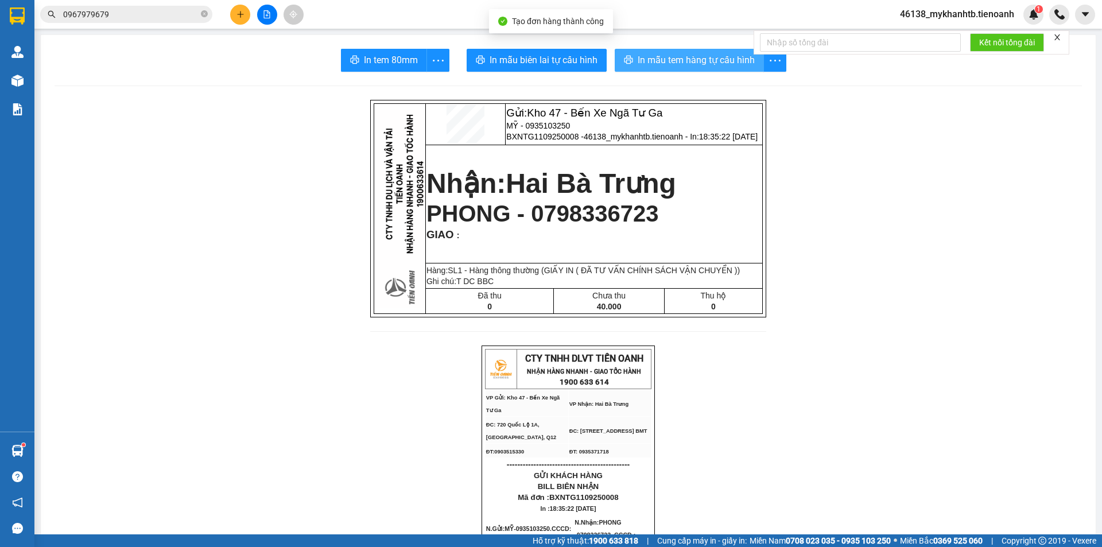
click at [639, 62] on span "In mẫu tem hàng tự cấu hình" at bounding box center [695, 60] width 117 height 14
click at [236, 14] on icon "plus" at bounding box center [240, 14] width 8 height 8
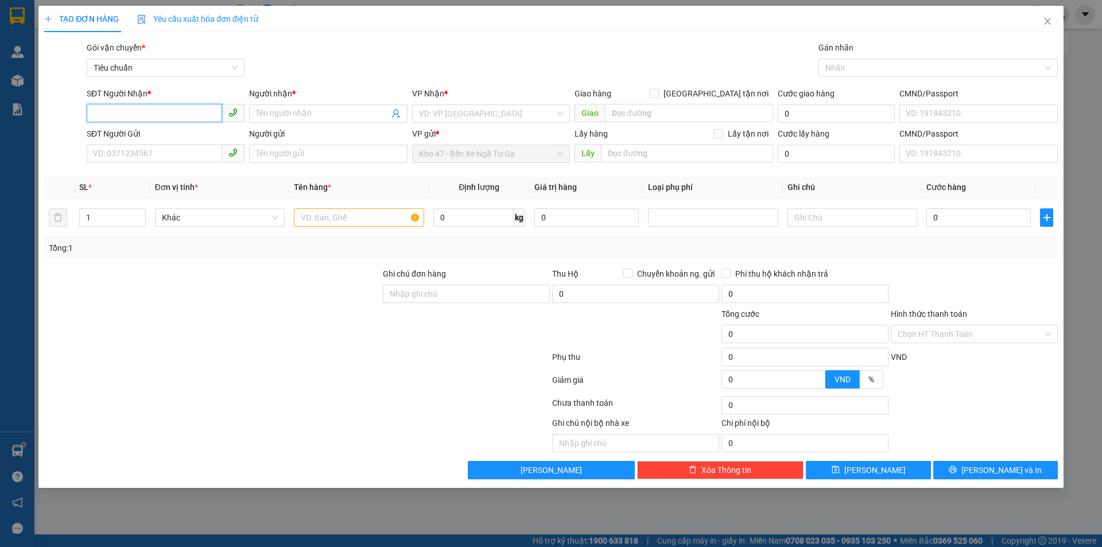
click at [149, 106] on input "SĐT Người Nhận *" at bounding box center [154, 113] width 135 height 18
type input "0834212317"
click at [168, 135] on div "0834212317 - A PHONG" at bounding box center [166, 136] width 144 height 13
type input "A PHONG"
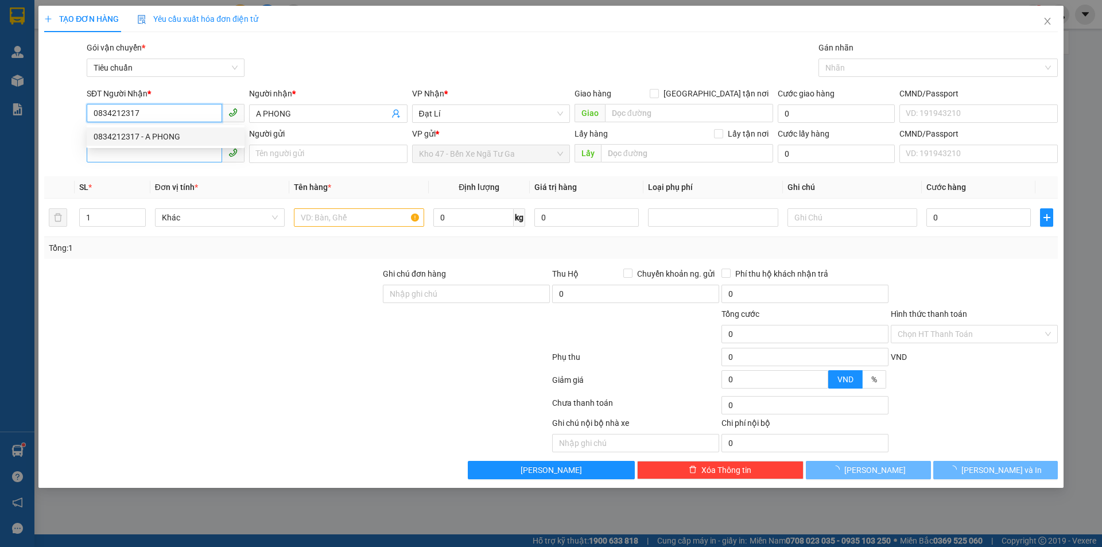
type input "30.000"
type input "0834212317"
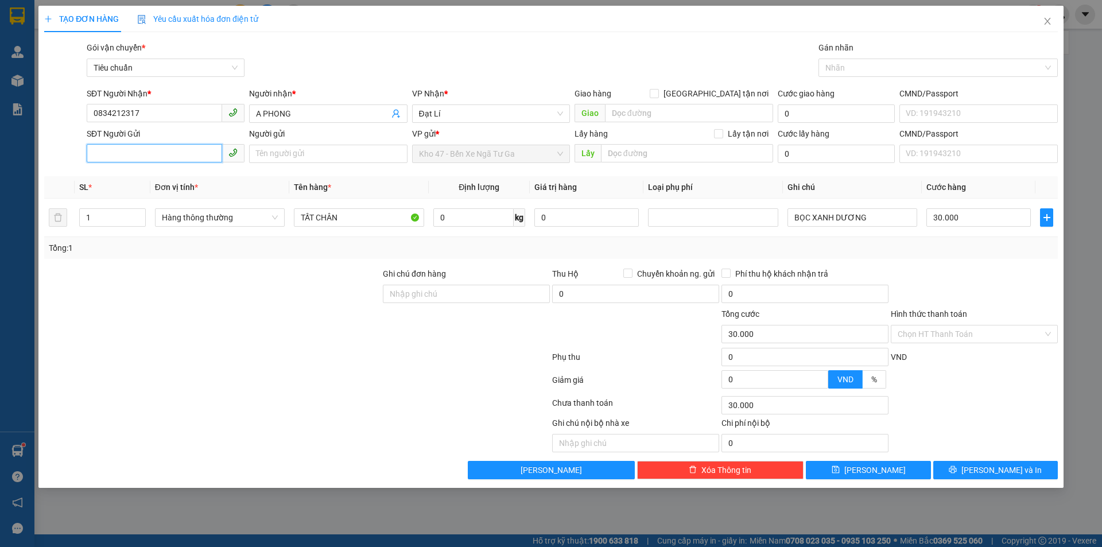
click at [192, 148] on input "SĐT Người Gửi" at bounding box center [154, 153] width 135 height 18
click at [178, 153] on input "SĐT Người Gửi" at bounding box center [154, 153] width 135 height 18
click at [174, 180] on div "0962057560 - C NI" at bounding box center [166, 176] width 144 height 13
type input "0962057560"
type input "C NI"
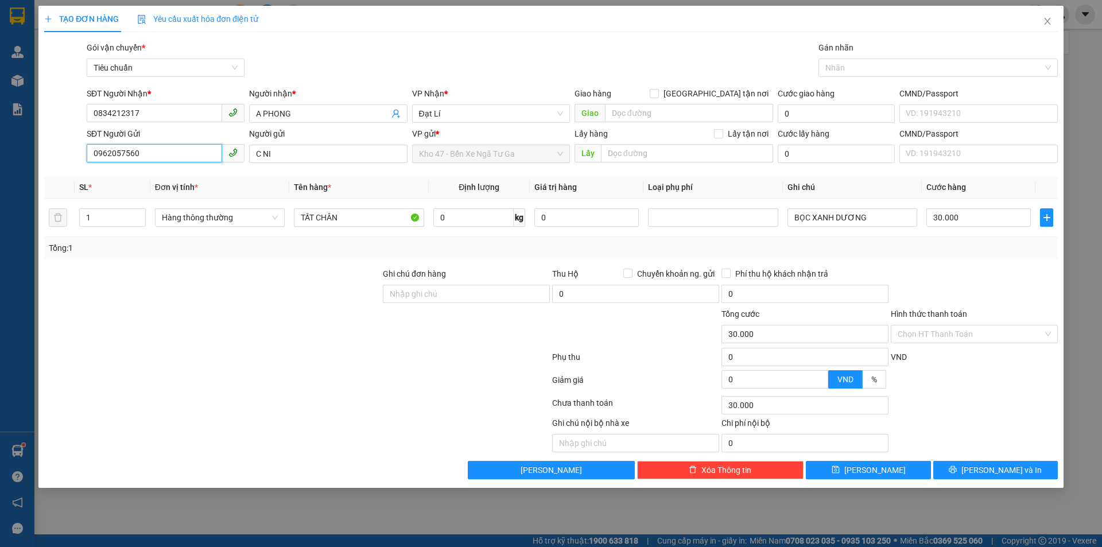
click at [149, 150] on input "0962057560" at bounding box center [154, 153] width 135 height 18
click at [313, 216] on input "TẤT CHÂN" at bounding box center [359, 217] width 130 height 18
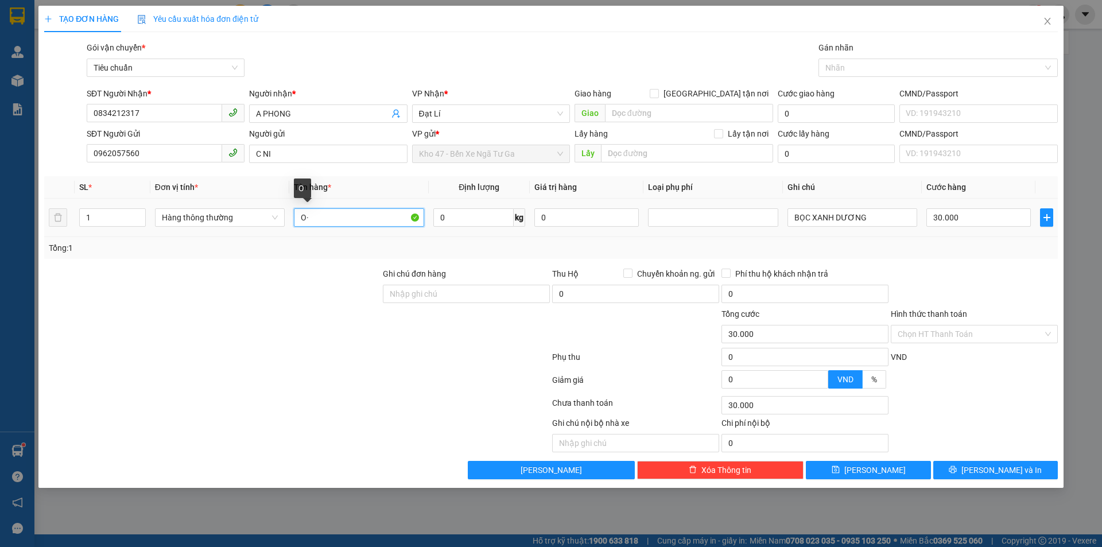
type input "O"
type input "Ô"
type input "ỐC + NC GIẶT ( ĐÃ TƯ VẤN CHÍNH SÁCH VẬN CHUYỂN )"
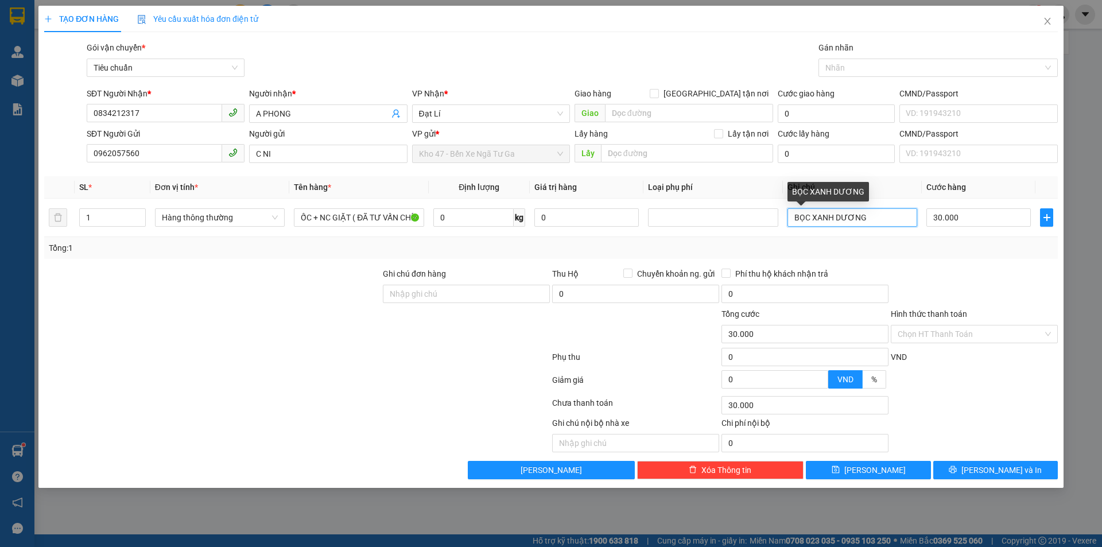
drag, startPoint x: 905, startPoint y: 217, endPoint x: 781, endPoint y: 241, distance: 126.8
click at [781, 241] on div "SL * Đơn vị tính * Tên hàng * Định lượng Giá trị hàng Loại phụ phí Ghi chú Cước…" at bounding box center [550, 217] width 1013 height 83
type input "TXV"
drag, startPoint x: 939, startPoint y: 262, endPoint x: 930, endPoint y: 259, distance: 8.9
click at [938, 262] on div "Transit Pickup Surcharge Ids Transit Deliver Surcharge Ids Transit Deliver Surc…" at bounding box center [550, 260] width 1013 height 438
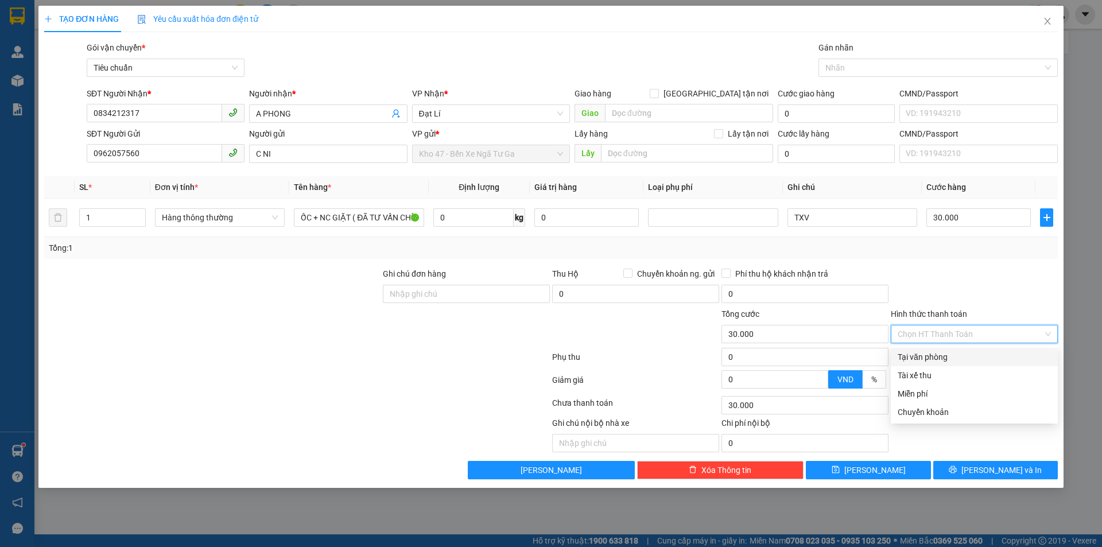
click at [957, 336] on input "Hình thức thanh toán" at bounding box center [969, 333] width 145 height 17
click at [946, 357] on div "Tại văn phòng" at bounding box center [973, 357] width 153 height 13
type input "0"
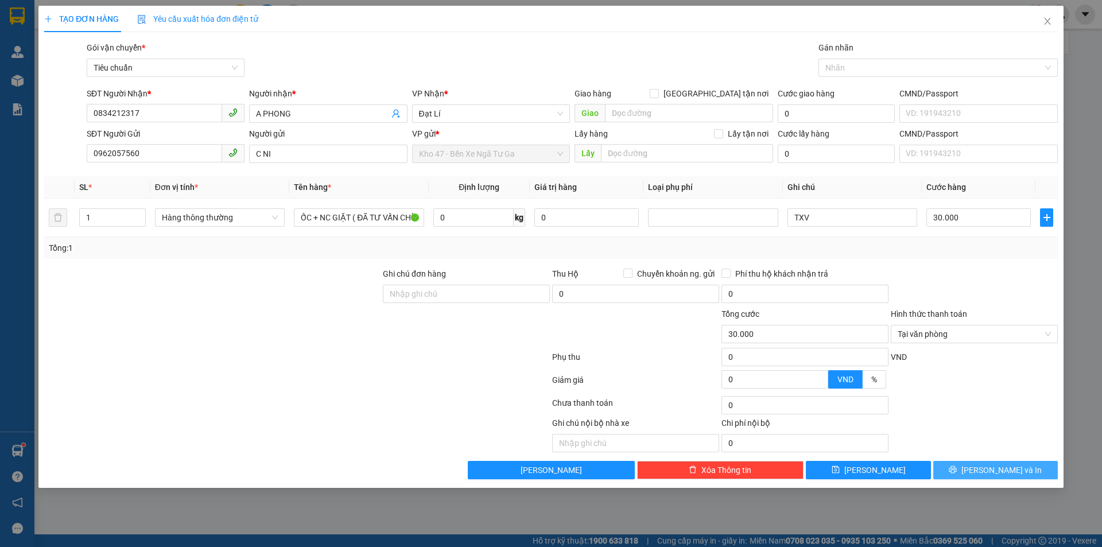
drag, startPoint x: 985, startPoint y: 466, endPoint x: 997, endPoint y: 379, distance: 88.0
click at [983, 398] on div "Transit Pickup Surcharge Ids Transit Deliver Surcharge Ids Transit Deliver Surc…" at bounding box center [550, 260] width 1013 height 438
click at [1024, 474] on button "[PERSON_NAME] và In" at bounding box center [995, 470] width 125 height 18
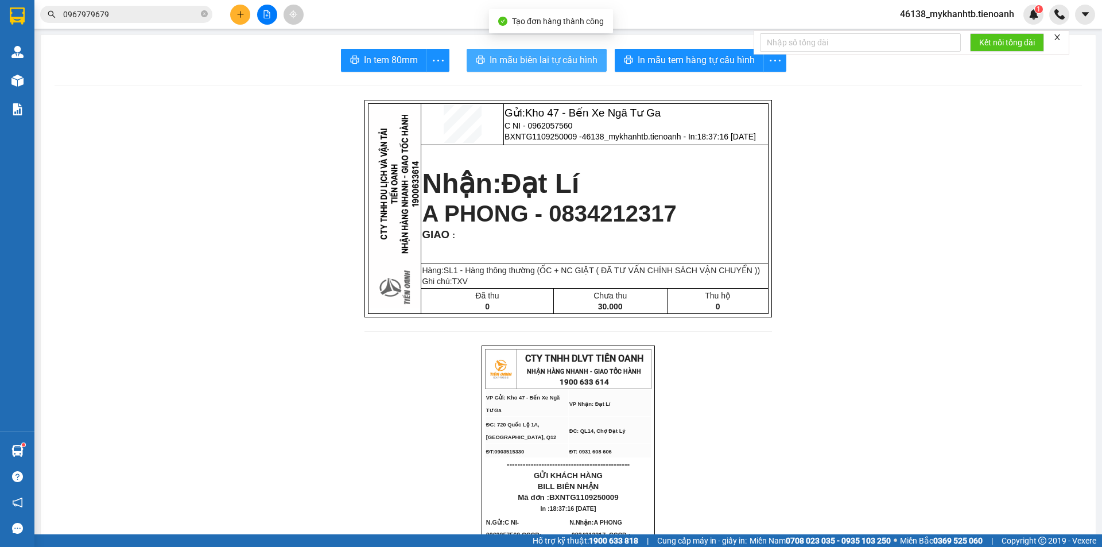
click at [569, 62] on span "In mẫu biên lai tự cấu hình" at bounding box center [543, 60] width 108 height 14
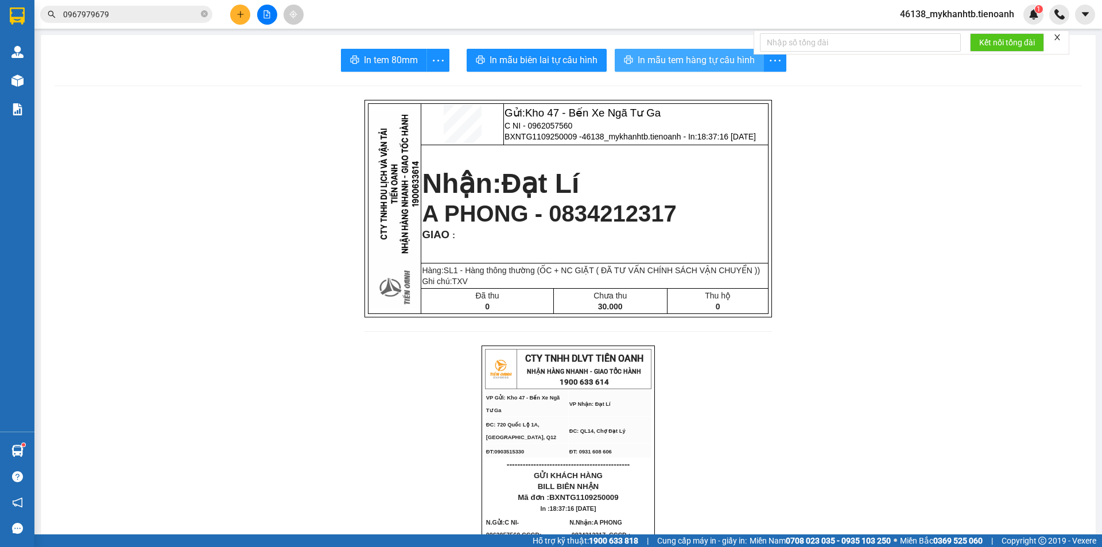
click at [707, 56] on span "In mẫu tem hàng tự cấu hình" at bounding box center [695, 60] width 117 height 14
click at [143, 14] on input "0967979679" at bounding box center [130, 14] width 135 height 13
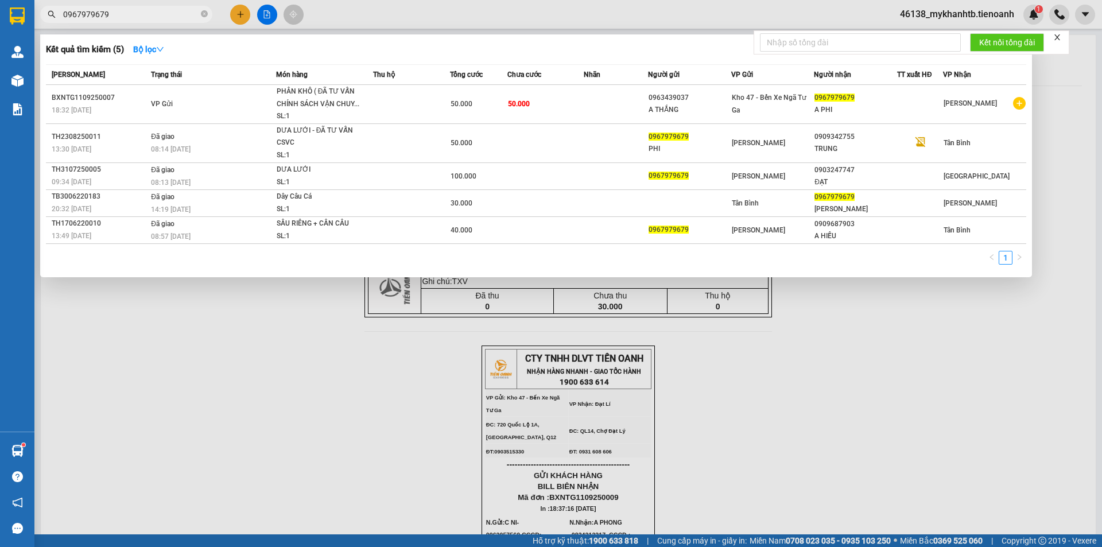
click at [143, 14] on input "0967979679" at bounding box center [130, 14] width 135 height 13
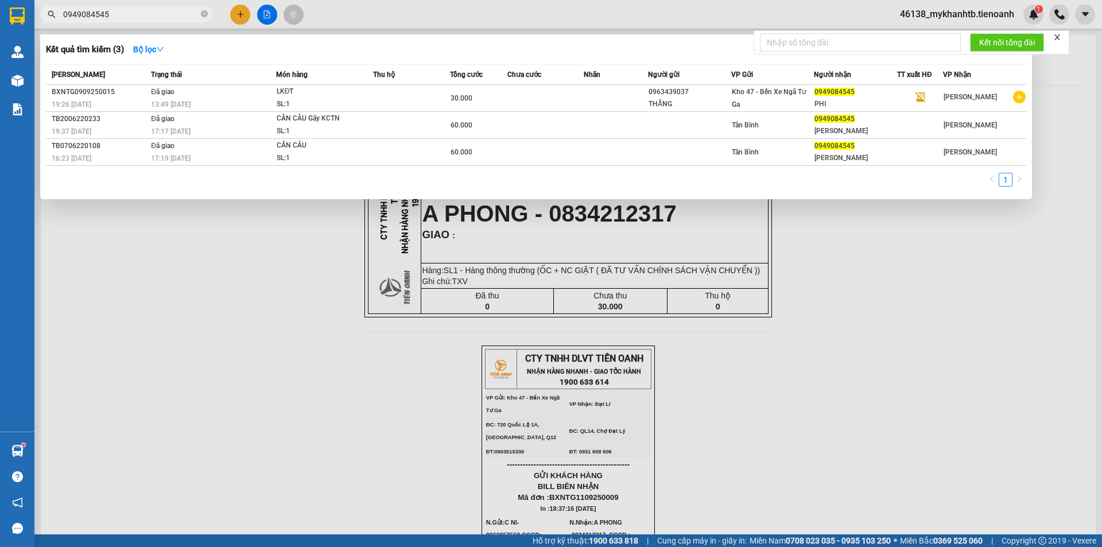
type input "0949084545"
click at [239, 11] on div at bounding box center [551, 273] width 1102 height 547
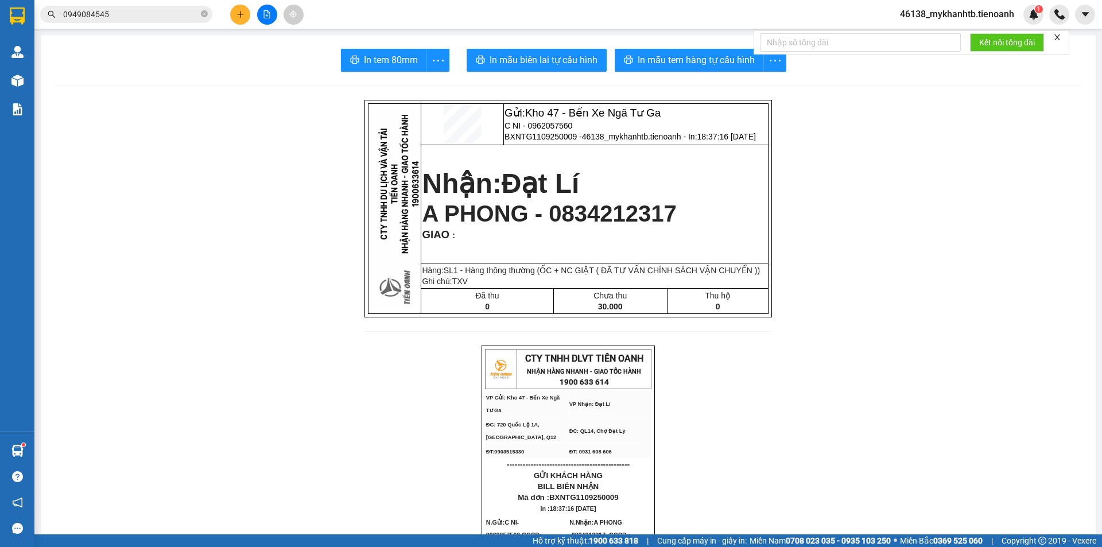
click at [239, 11] on icon "plus" at bounding box center [240, 14] width 8 height 8
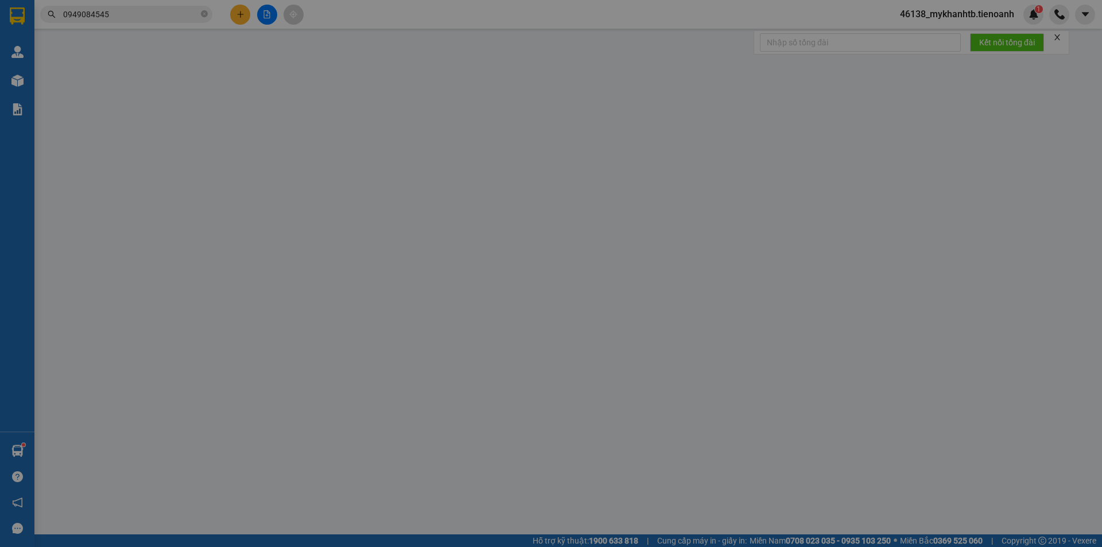
click at [239, 11] on div "Yêu cầu xuất hóa đơn điện tử" at bounding box center [197, 19] width 121 height 26
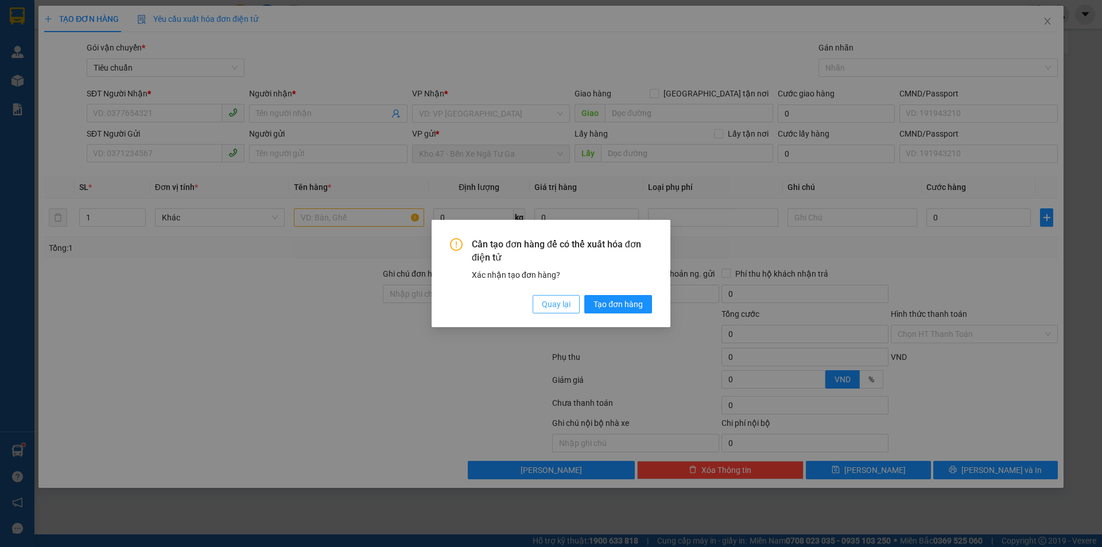
click at [543, 306] on span "Quay lại" at bounding box center [556, 304] width 29 height 13
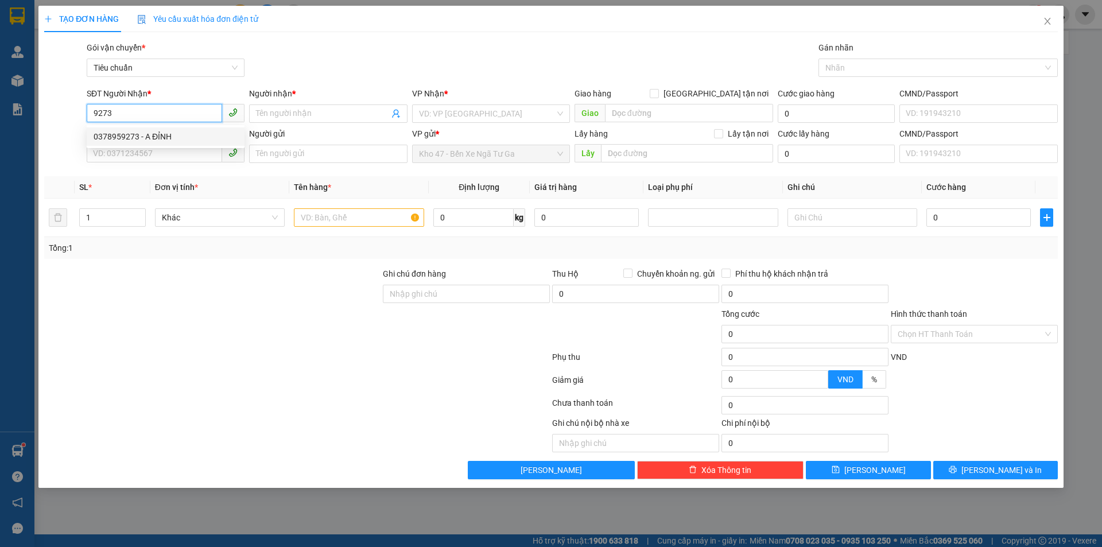
click at [205, 136] on div "0378959273 - A ĐỈNH" at bounding box center [166, 136] width 144 height 13
type input "0378959273"
type input "A ĐỈNH"
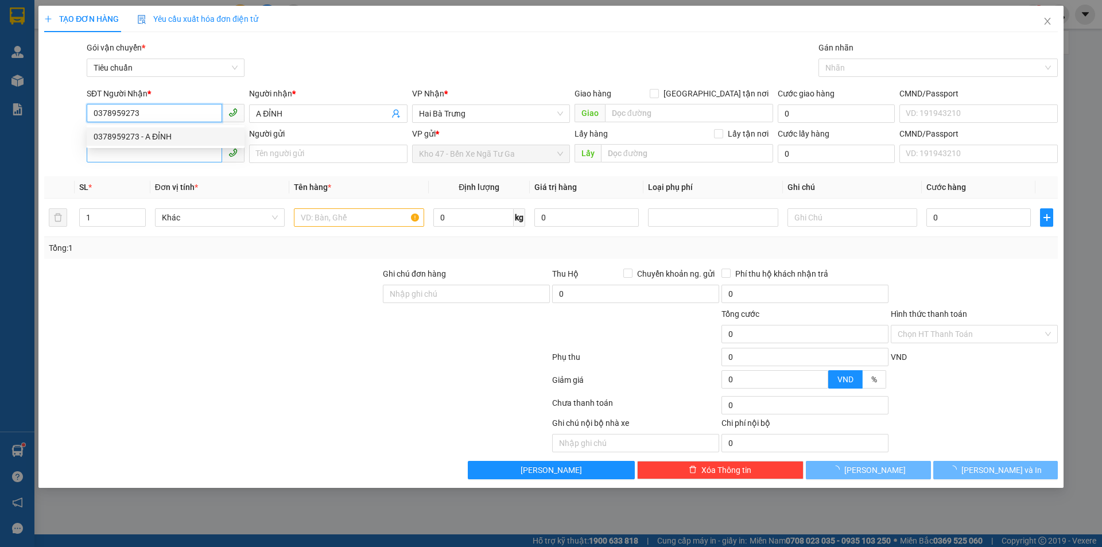
type input "30.000"
type input "0378959273"
click at [195, 157] on input "SĐT Người Gửi" at bounding box center [154, 153] width 135 height 18
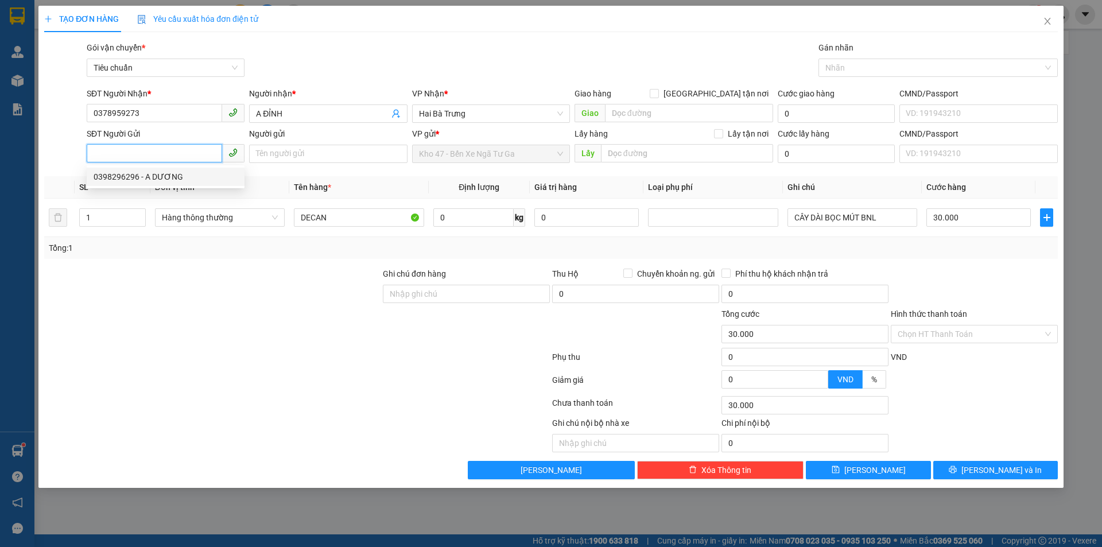
click at [194, 176] on div "0398296296 - A DƯƠNG" at bounding box center [166, 176] width 144 height 13
type input "0398296296"
type input "A DƯƠNG"
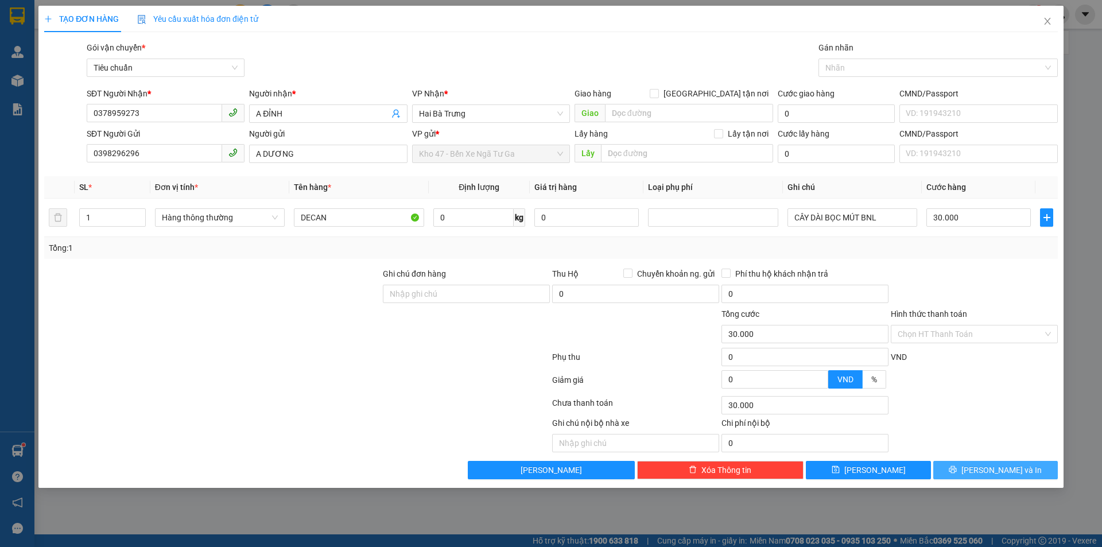
click at [956, 466] on icon "printer" at bounding box center [952, 469] width 8 height 8
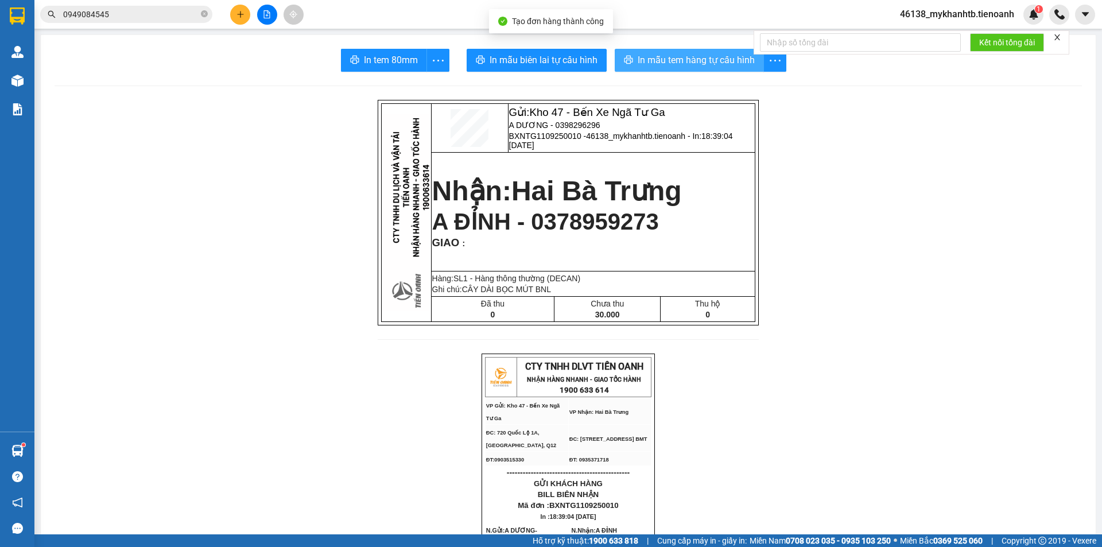
click at [727, 68] on button "In mẫu tem hàng tự cấu hình" at bounding box center [688, 60] width 149 height 23
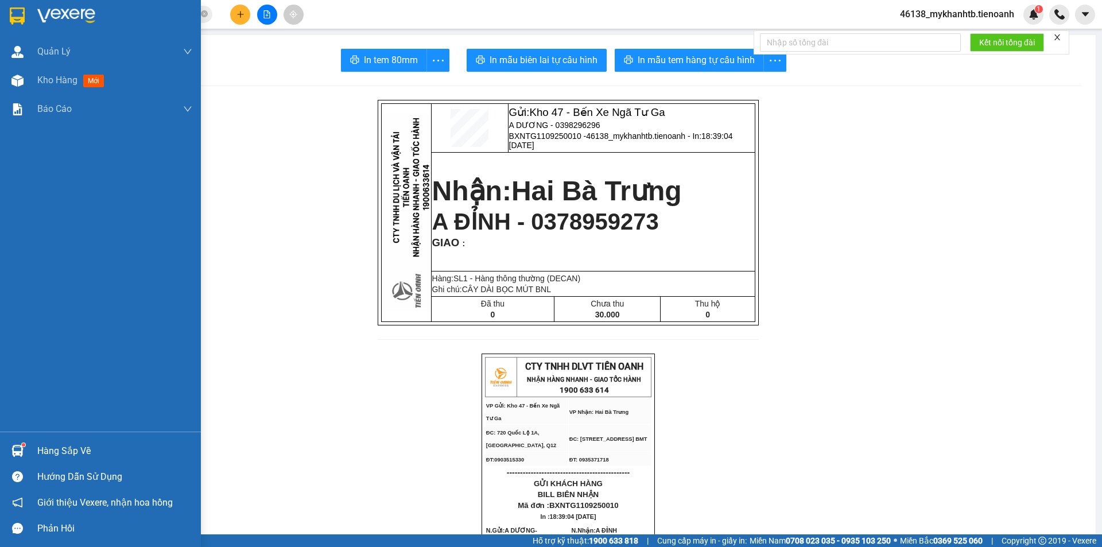
click at [1, 22] on div at bounding box center [100, 18] width 201 height 37
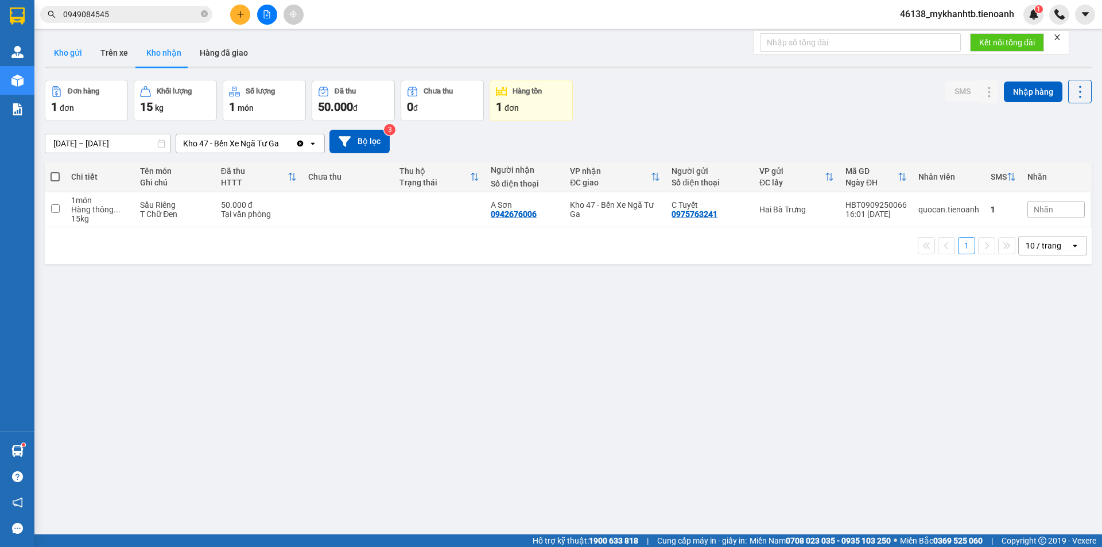
click at [55, 55] on button "Kho gửi" at bounding box center [68, 53] width 46 height 28
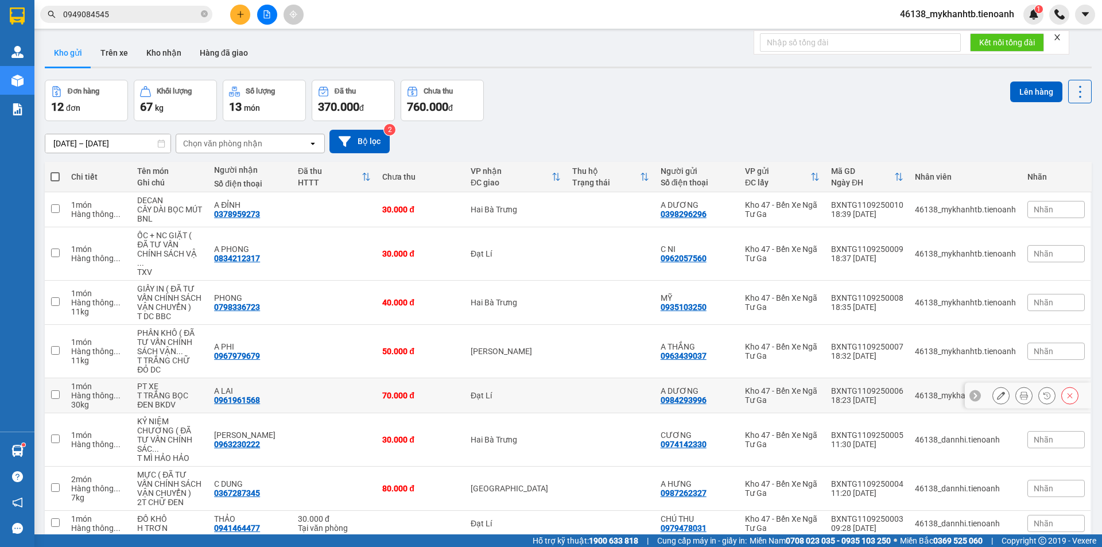
click at [566, 378] on td at bounding box center [610, 395] width 88 height 35
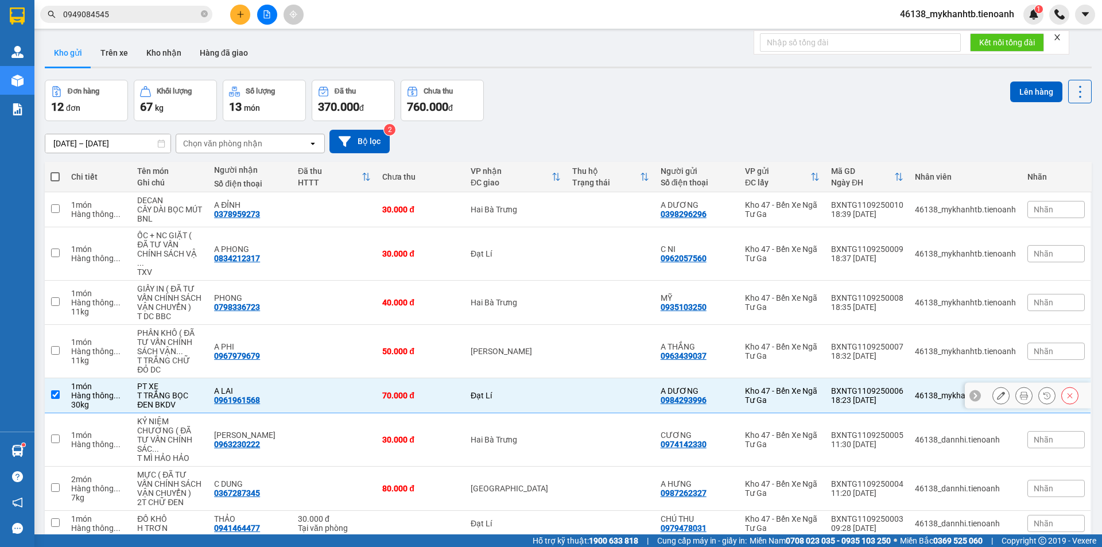
click at [566, 378] on td at bounding box center [610, 395] width 88 height 35
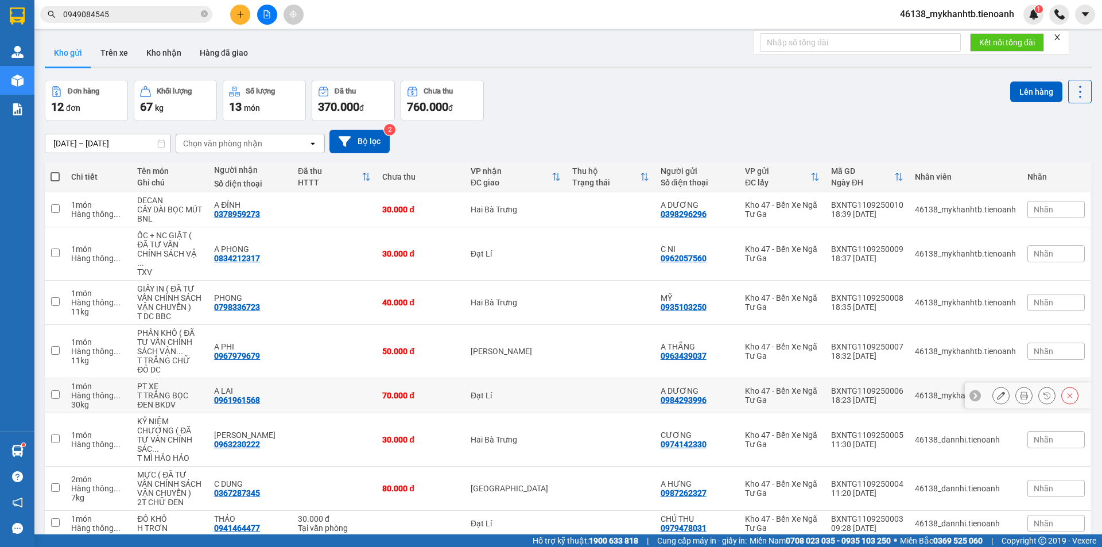
click at [567, 378] on td at bounding box center [610, 395] width 88 height 35
checkbox input "true"
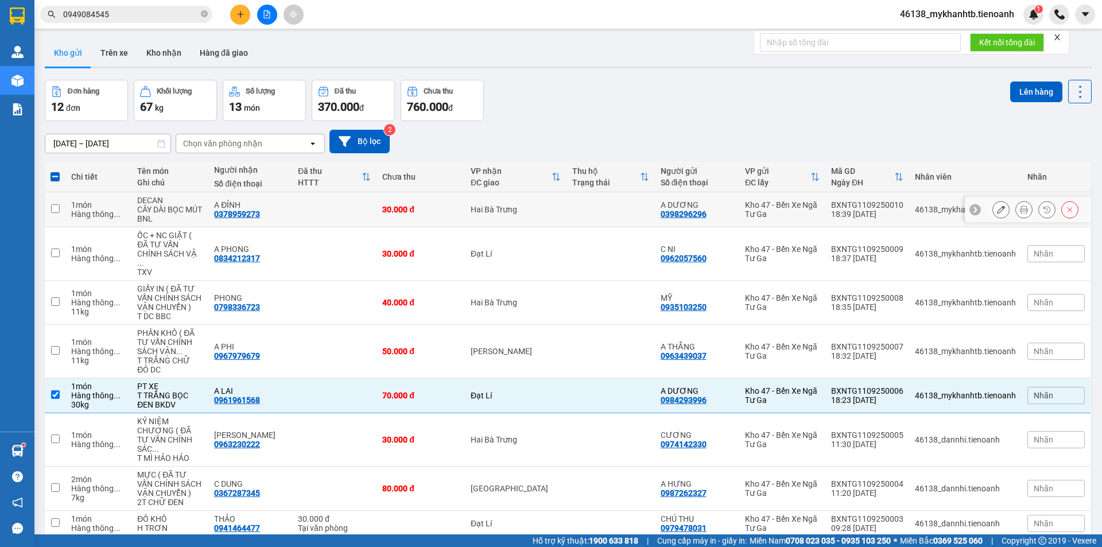
click at [561, 192] on td "Hai Bà Trưng" at bounding box center [516, 209] width 102 height 35
checkbox input "true"
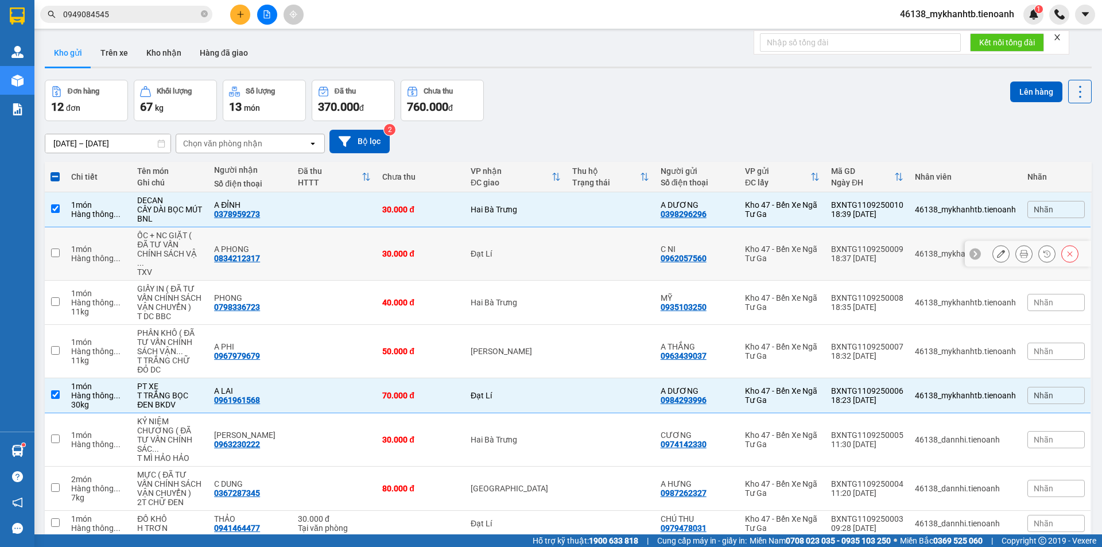
click at [566, 227] on td at bounding box center [610, 253] width 88 height 53
checkbox input "true"
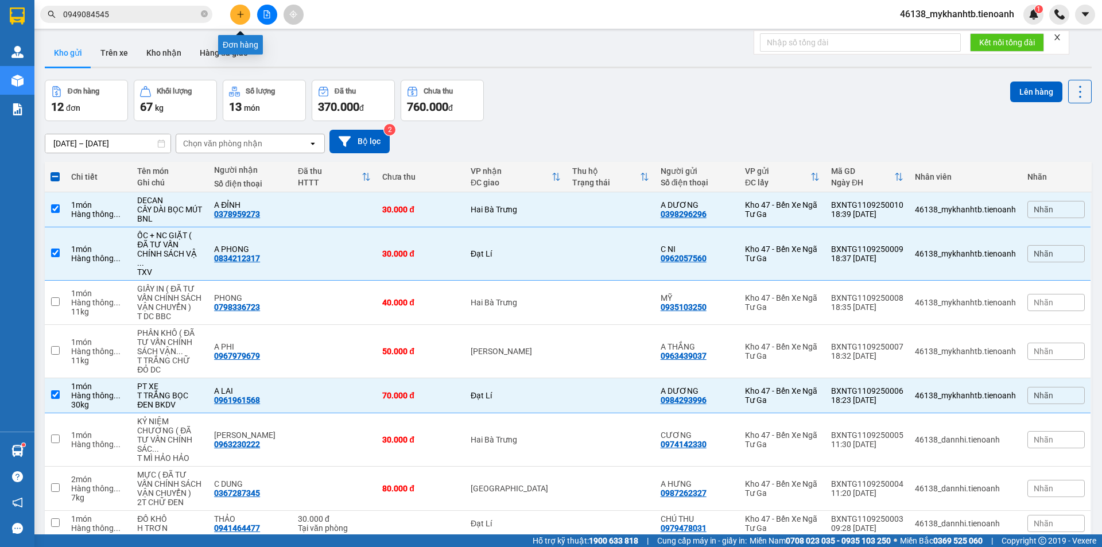
click at [240, 24] on button at bounding box center [240, 15] width 20 height 20
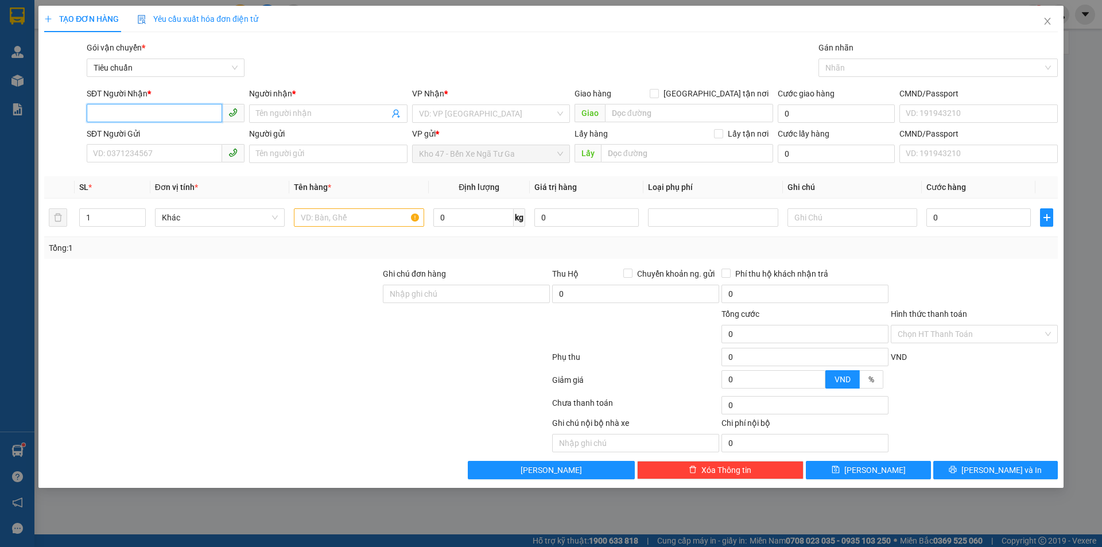
click at [186, 112] on input "SĐT Người Nhận *" at bounding box center [154, 113] width 135 height 18
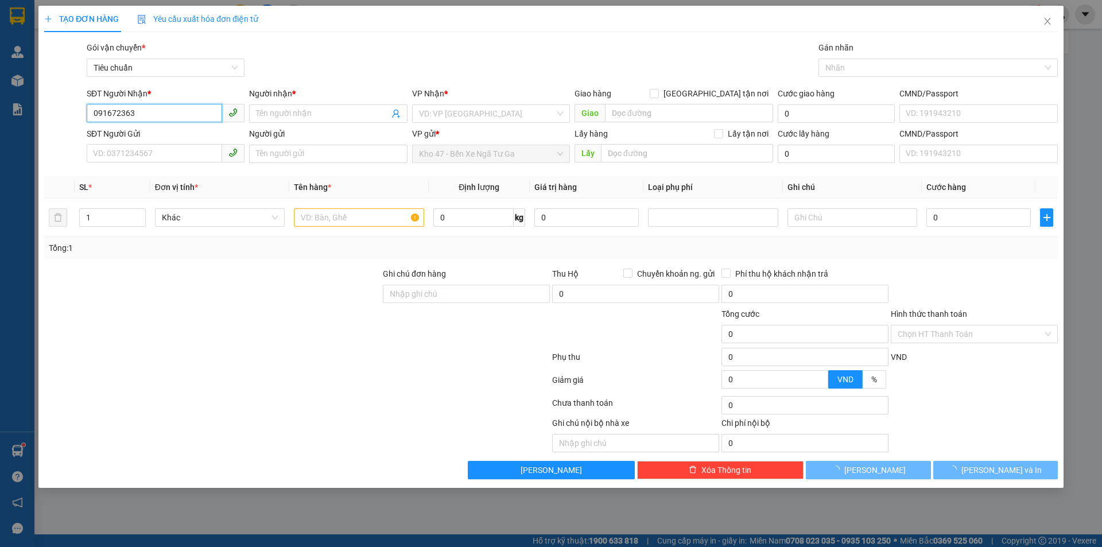
type input "0916723632"
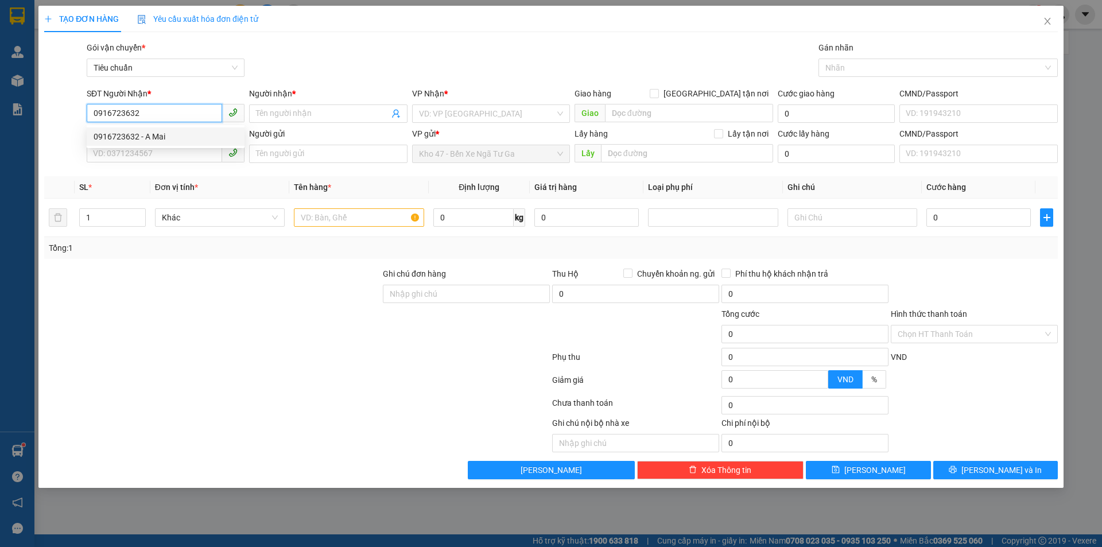
click at [197, 133] on div "0916723632 - A Mai" at bounding box center [166, 136] width 144 height 13
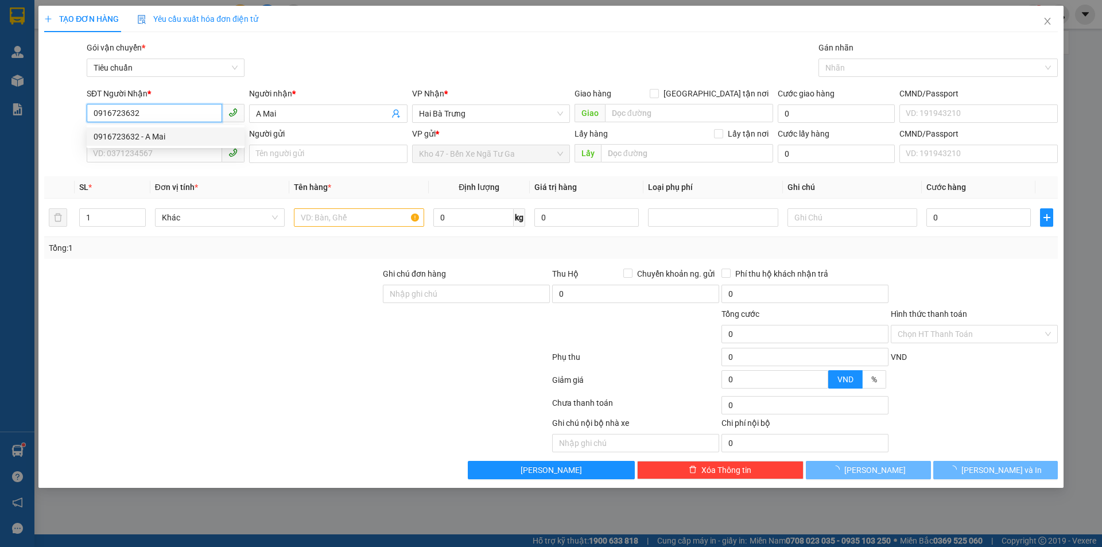
type input "A Mai"
type input "40.000"
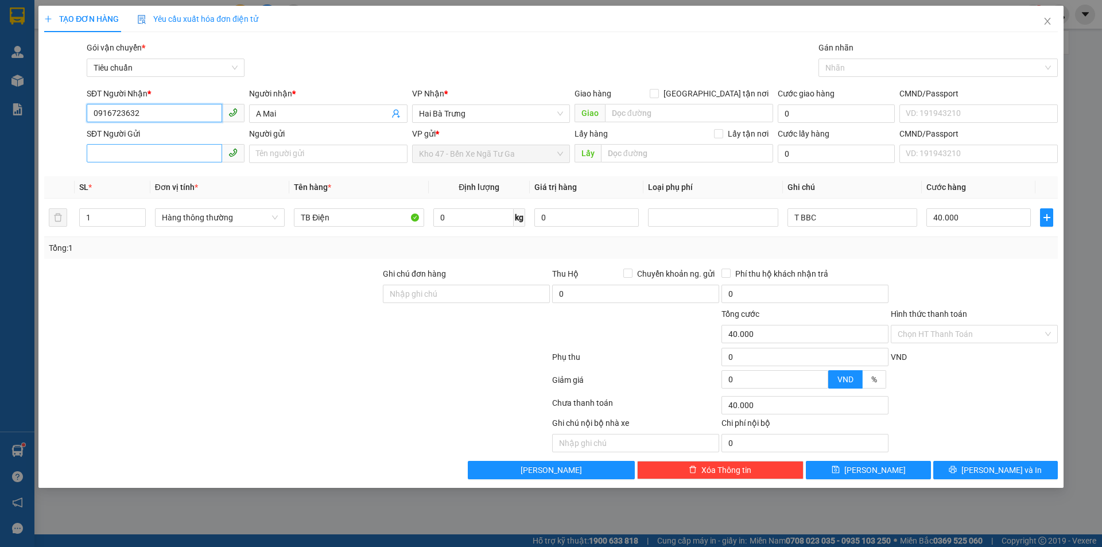
type input "0916723632"
click at [190, 150] on input "SĐT Người Gửi" at bounding box center [154, 153] width 135 height 18
click at [186, 189] on div "0334354069 - A Tài" at bounding box center [166, 195] width 144 height 13
type input "0334354069"
type input "A Tài"
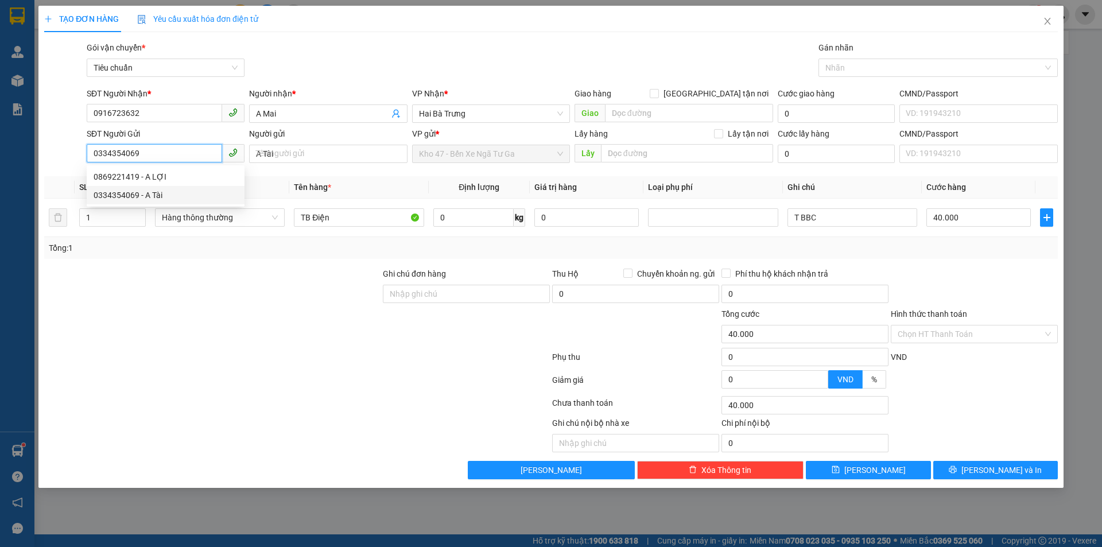
type input "150.000"
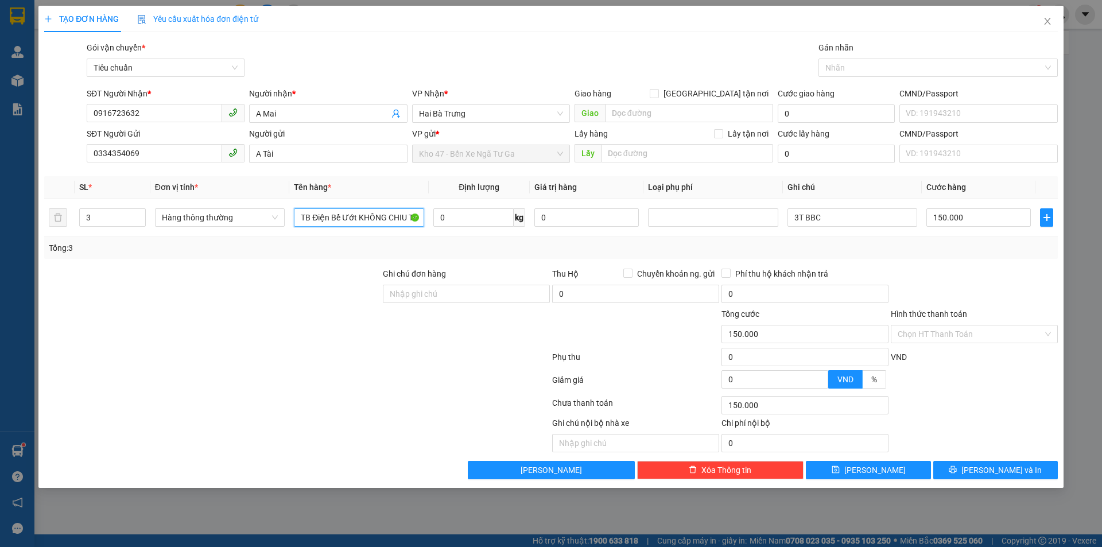
drag, startPoint x: 330, startPoint y: 219, endPoint x: 613, endPoint y: 244, distance: 284.0
click at [613, 244] on div "SL * Đơn vị tính * Tên hàng * Định lượng Giá trị hàng Loại phụ phí Ghi chú Cước…" at bounding box center [550, 217] width 1013 height 83
type input "TB Điện"
click at [480, 220] on input "0" at bounding box center [473, 217] width 80 height 18
type input "17"
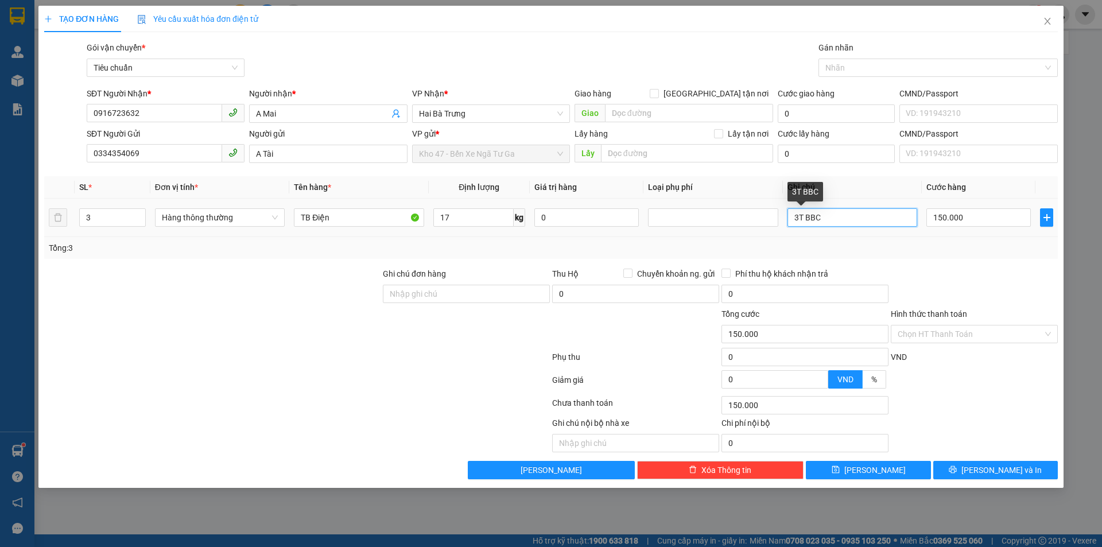
drag, startPoint x: 799, startPoint y: 218, endPoint x: 732, endPoint y: 238, distance: 70.1
click at [799, 218] on input "3T BBC" at bounding box center [852, 217] width 130 height 18
type input "T BBC"
type input "55.000"
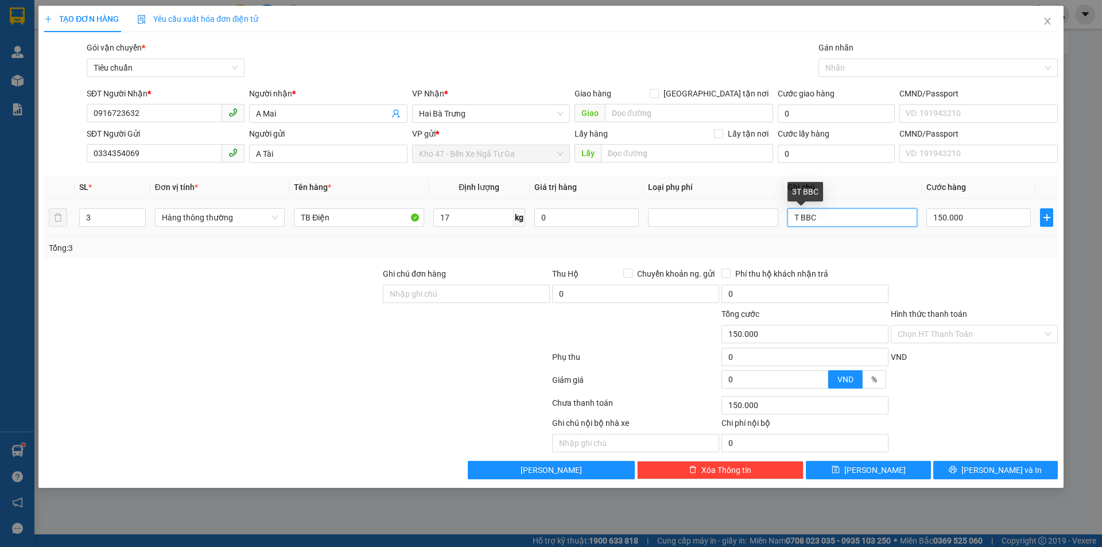
type input "55.000"
type input "T BBC"
click at [140, 222] on icon "down" at bounding box center [139, 221] width 4 height 4
type input "1"
click at [140, 222] on icon "down" at bounding box center [139, 221] width 4 height 4
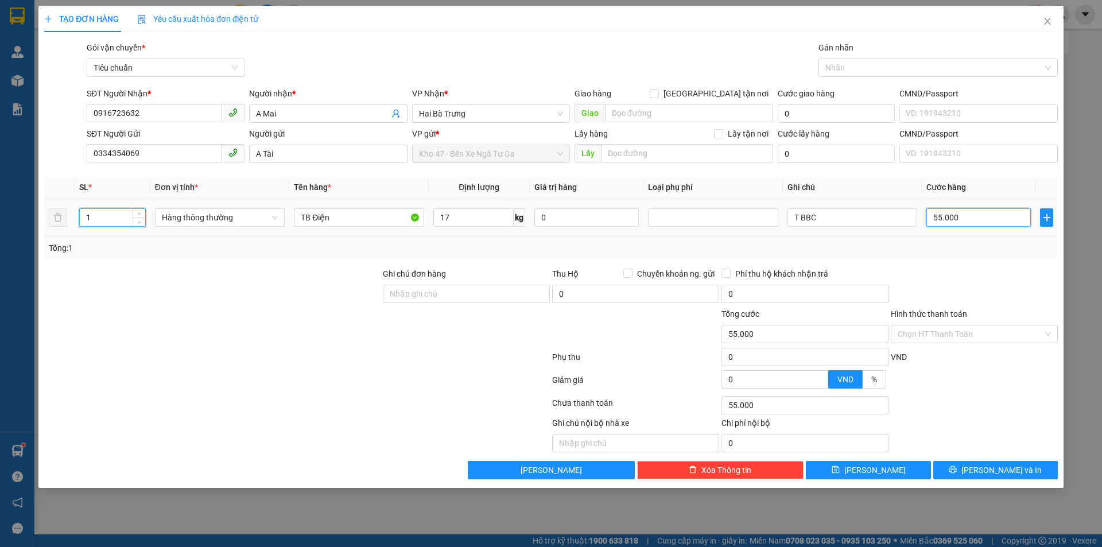
click at [948, 213] on input "55.000" at bounding box center [978, 217] width 104 height 18
type input "6"
type input "60"
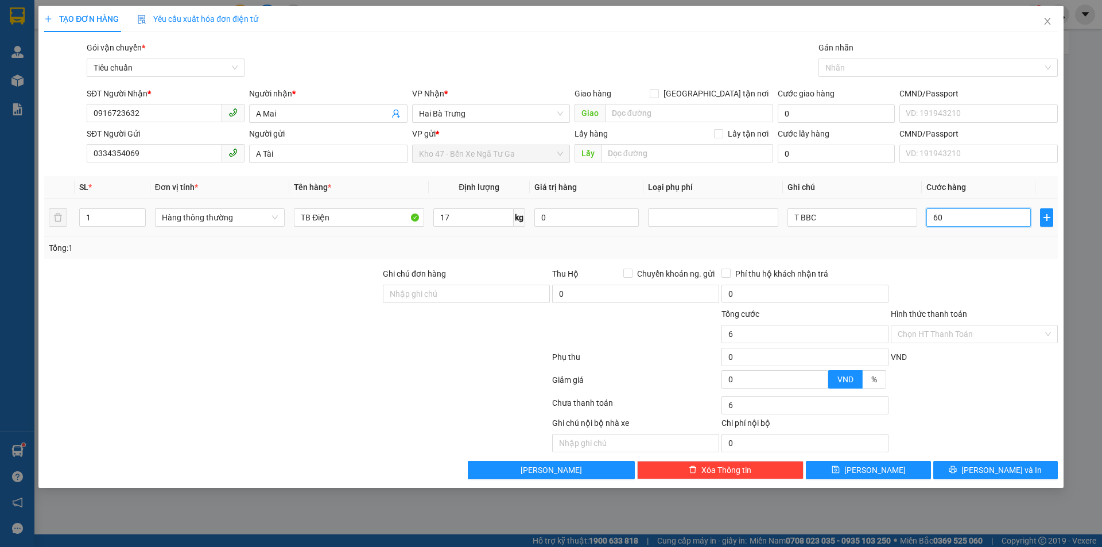
type input "60"
type input "60.000"
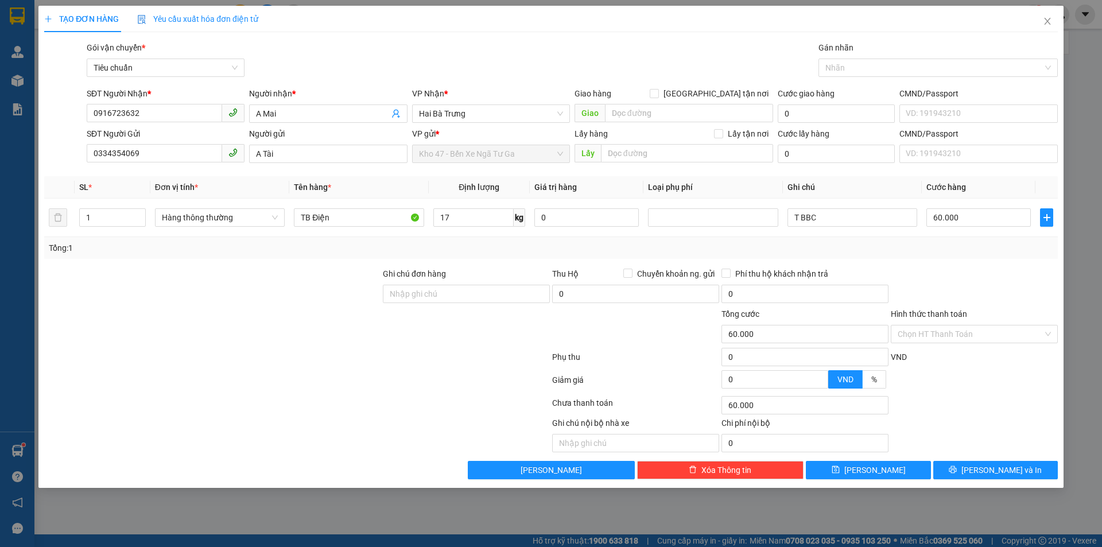
drag, startPoint x: 944, startPoint y: 245, endPoint x: 944, endPoint y: 254, distance: 9.2
click at [944, 252] on div "Tổng: 1" at bounding box center [551, 248] width 1004 height 13
drag, startPoint x: 942, startPoint y: 329, endPoint x: 943, endPoint y: 351, distance: 21.8
click at [942, 337] on input "Hình thức thanh toán" at bounding box center [969, 333] width 145 height 17
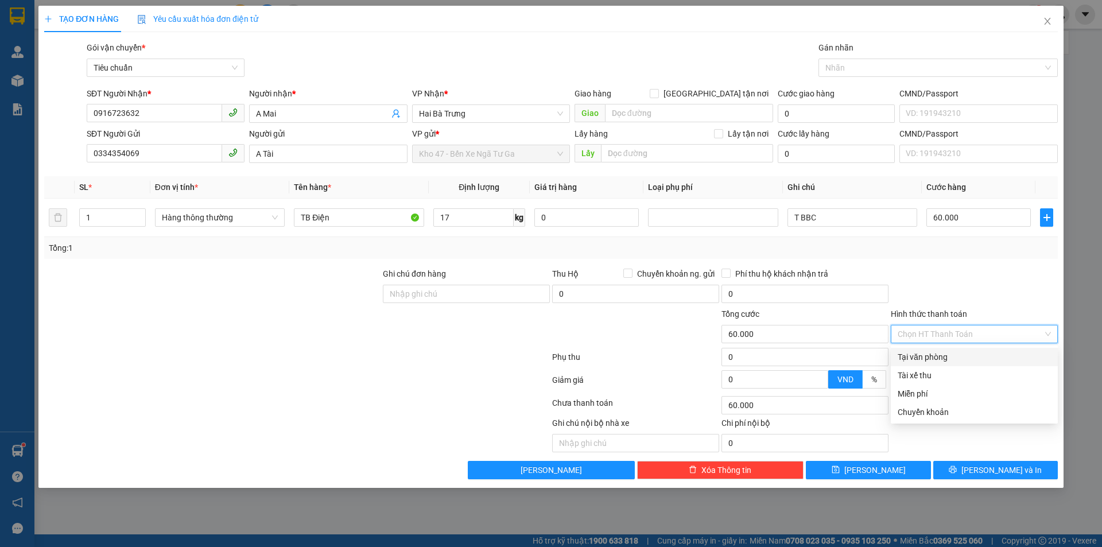
click at [943, 352] on div "Tại văn phòng" at bounding box center [973, 357] width 153 height 13
type input "0"
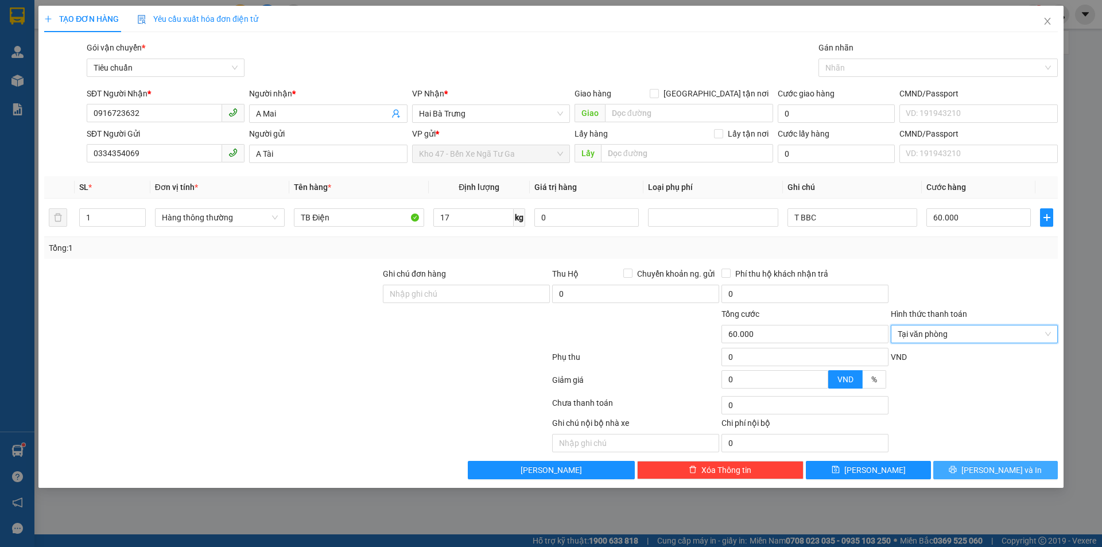
click at [955, 464] on button "[PERSON_NAME] và In" at bounding box center [995, 470] width 125 height 18
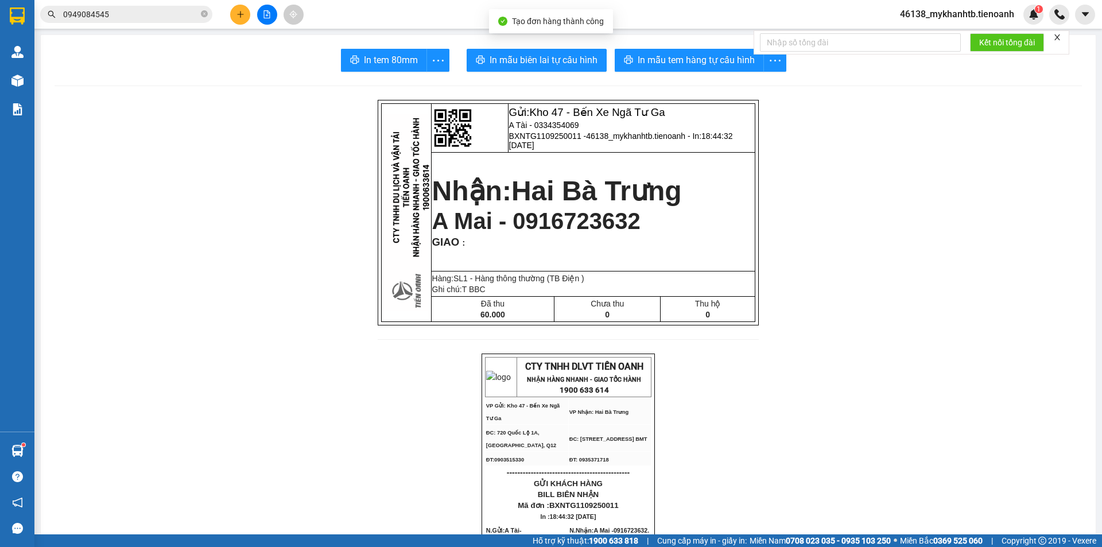
click at [557, 60] on span "In mẫu biên lai tự cấu hình" at bounding box center [543, 60] width 108 height 14
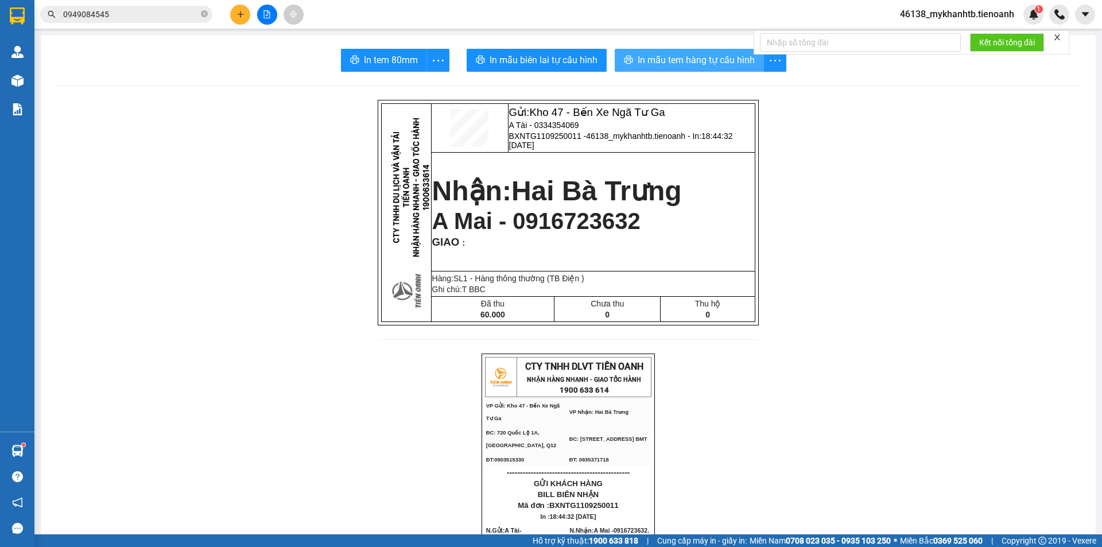
click at [692, 63] on span "In mẫu tem hàng tự cấu hình" at bounding box center [695, 60] width 117 height 14
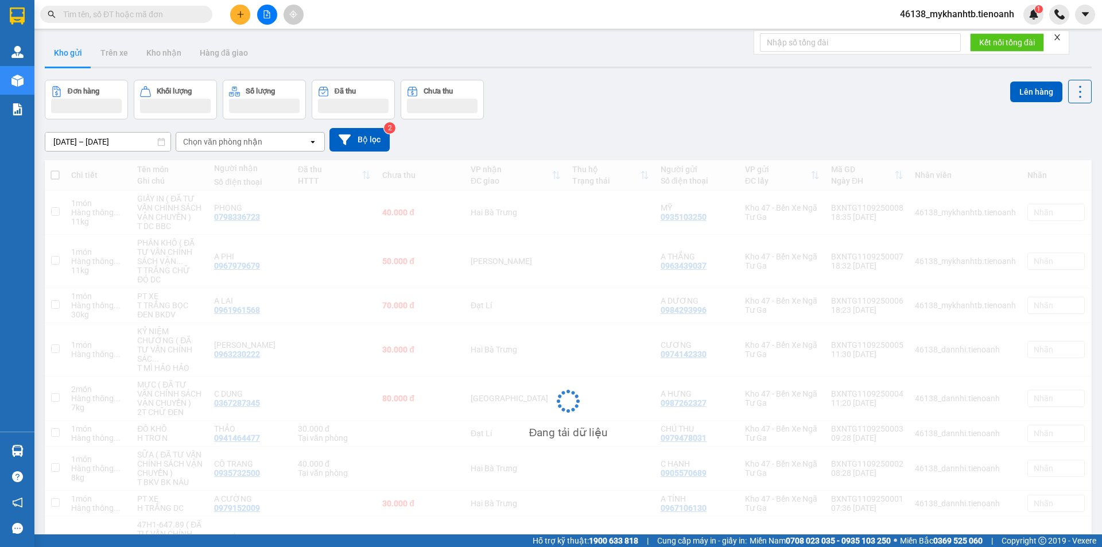
click at [162, 14] on input "text" at bounding box center [130, 14] width 135 height 13
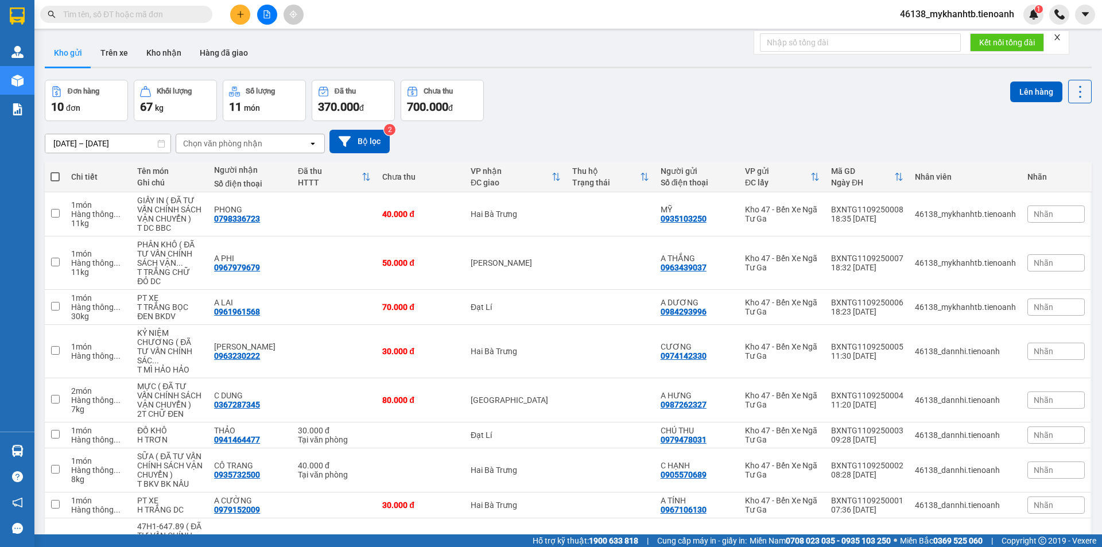
paste input "0962057560"
type input "0962057560"
